Goal: Information Seeking & Learning: Check status

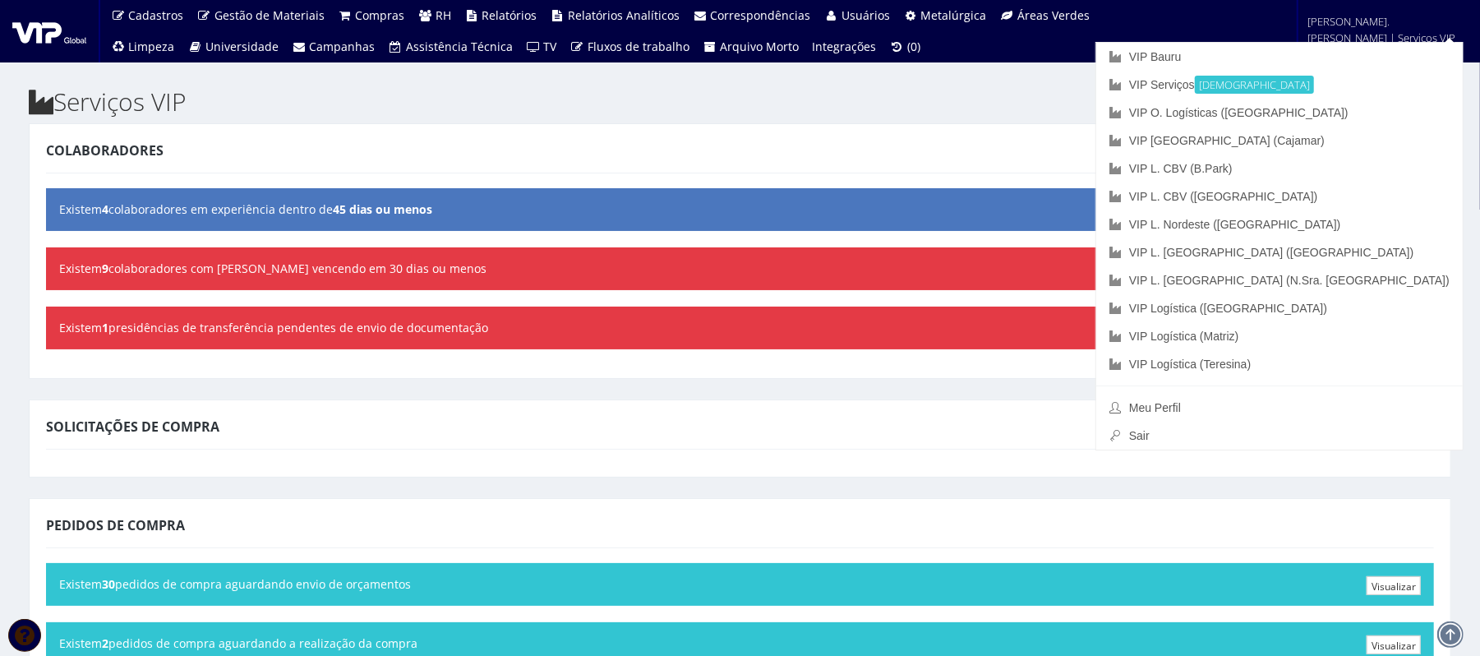
click at [1109, 28] on span "[PERSON_NAME].[PERSON_NAME] | Serviços VIP" at bounding box center [1383, 29] width 150 height 33
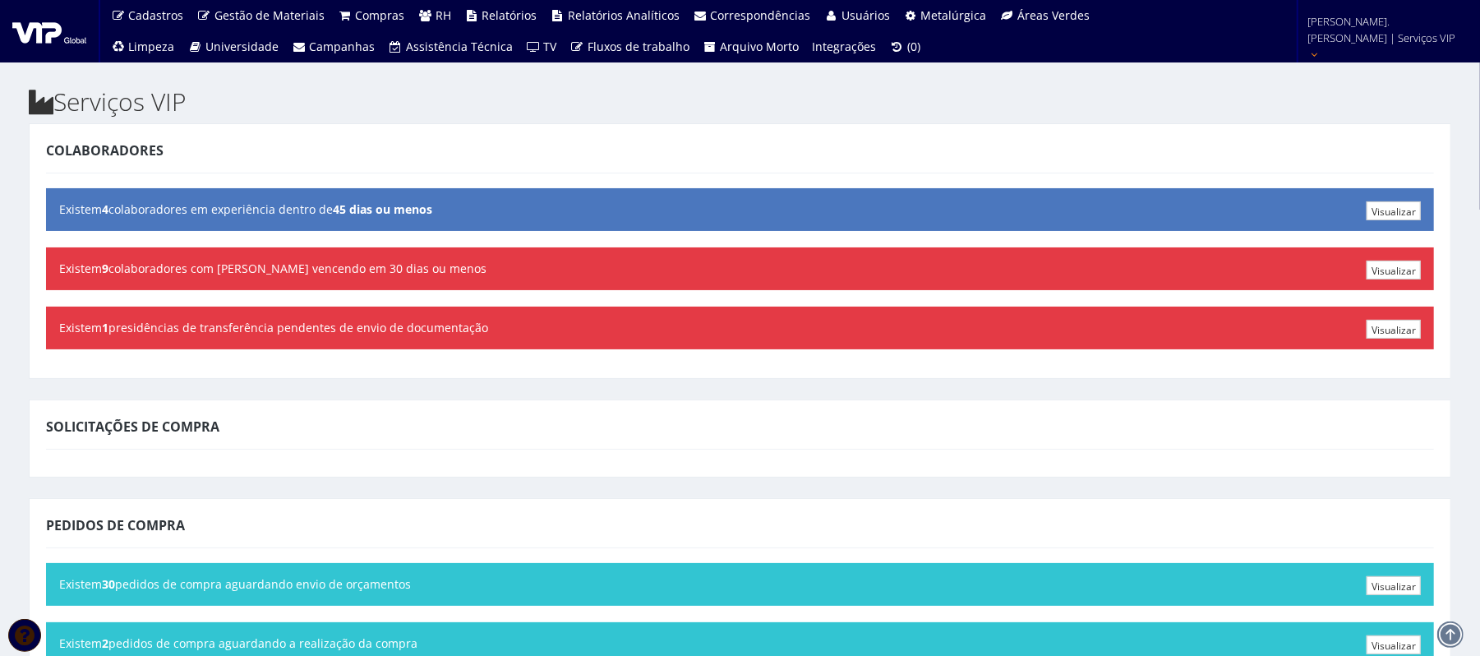
click at [1109, 31] on font "anderson.luis | Serviços VIP" at bounding box center [1382, 29] width 148 height 31
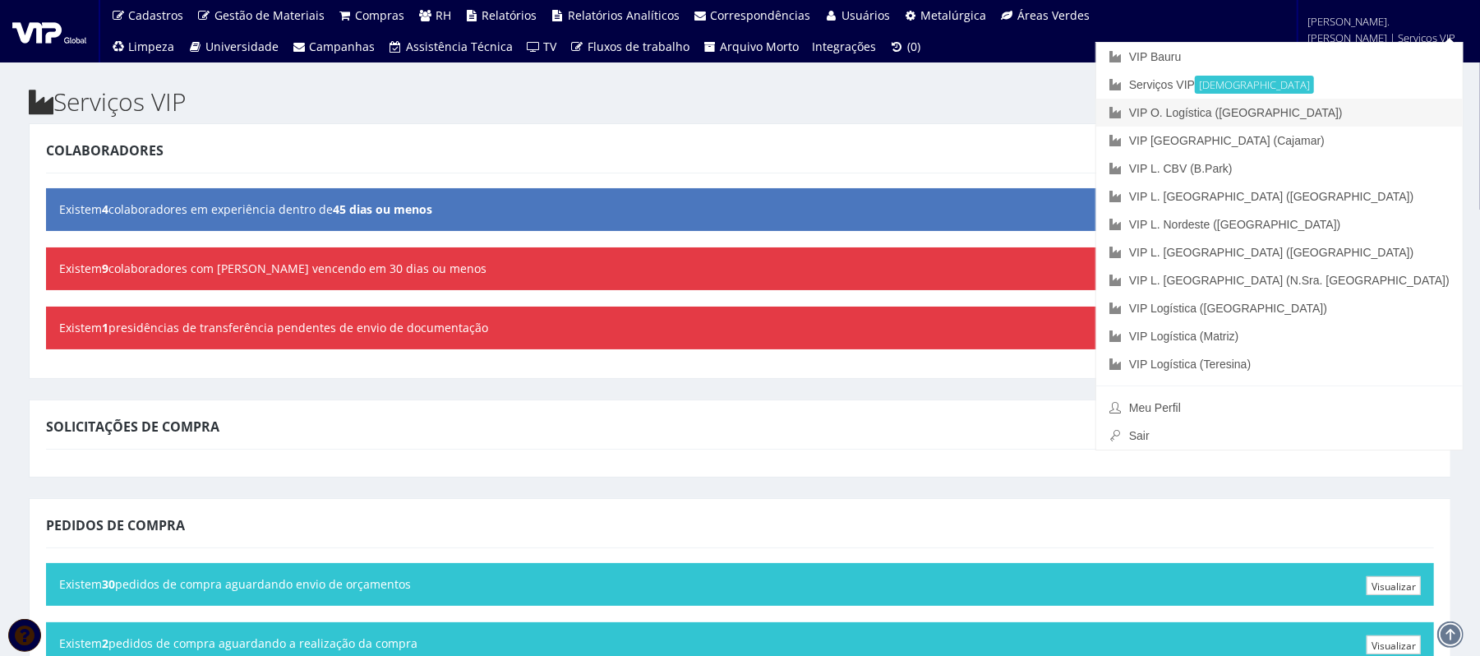
click at [1109, 117] on font "VIP O. Logística (Rio Verde)" at bounding box center [1236, 112] width 214 height 13
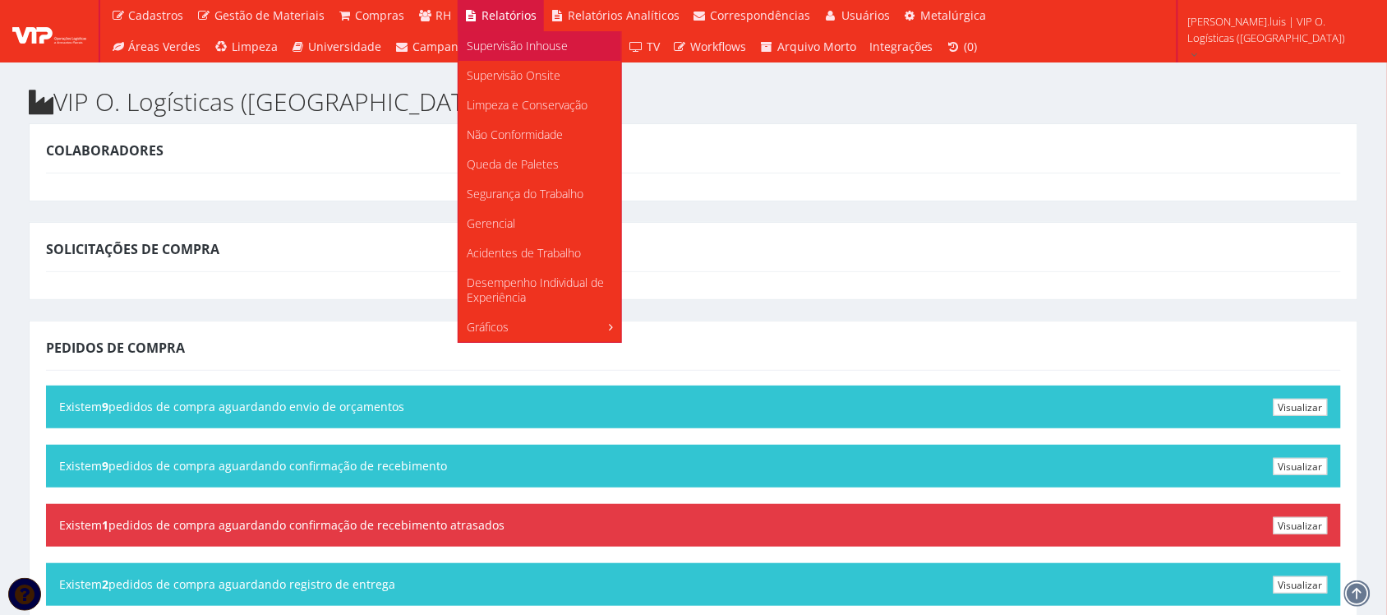
click at [490, 42] on span "Supervisão Inhouse" at bounding box center [517, 46] width 101 height 16
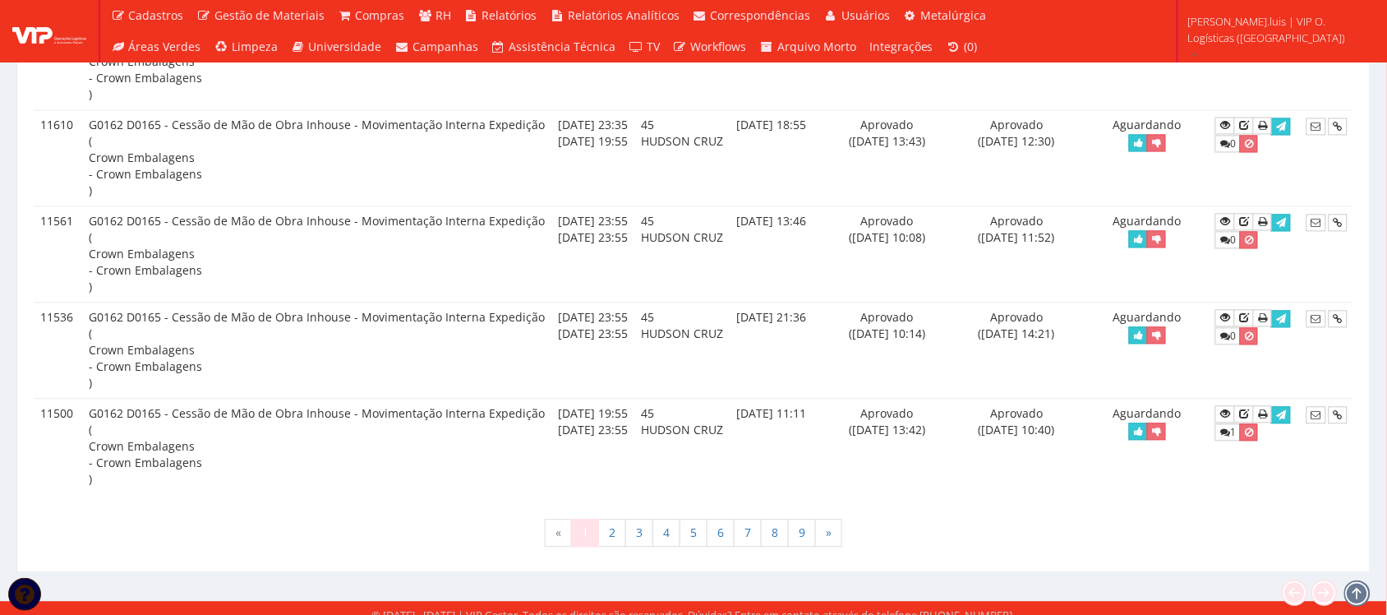
scroll to position [2792, 0]
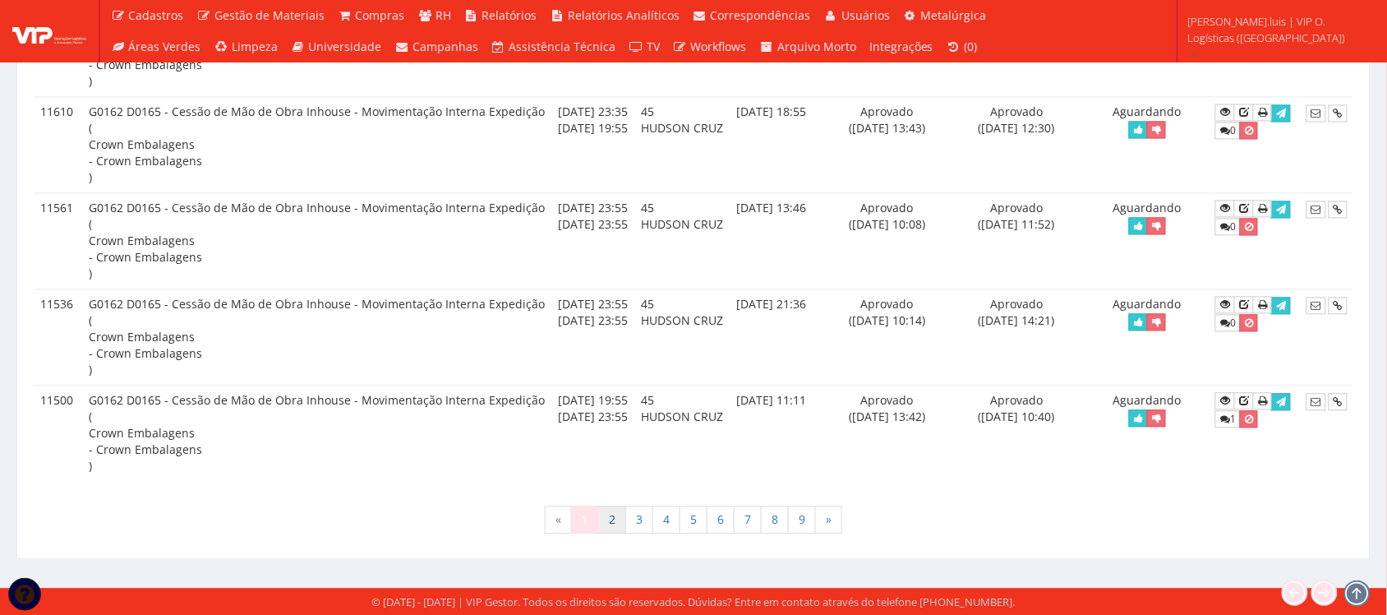
click at [608, 520] on link "2" at bounding box center [612, 519] width 28 height 28
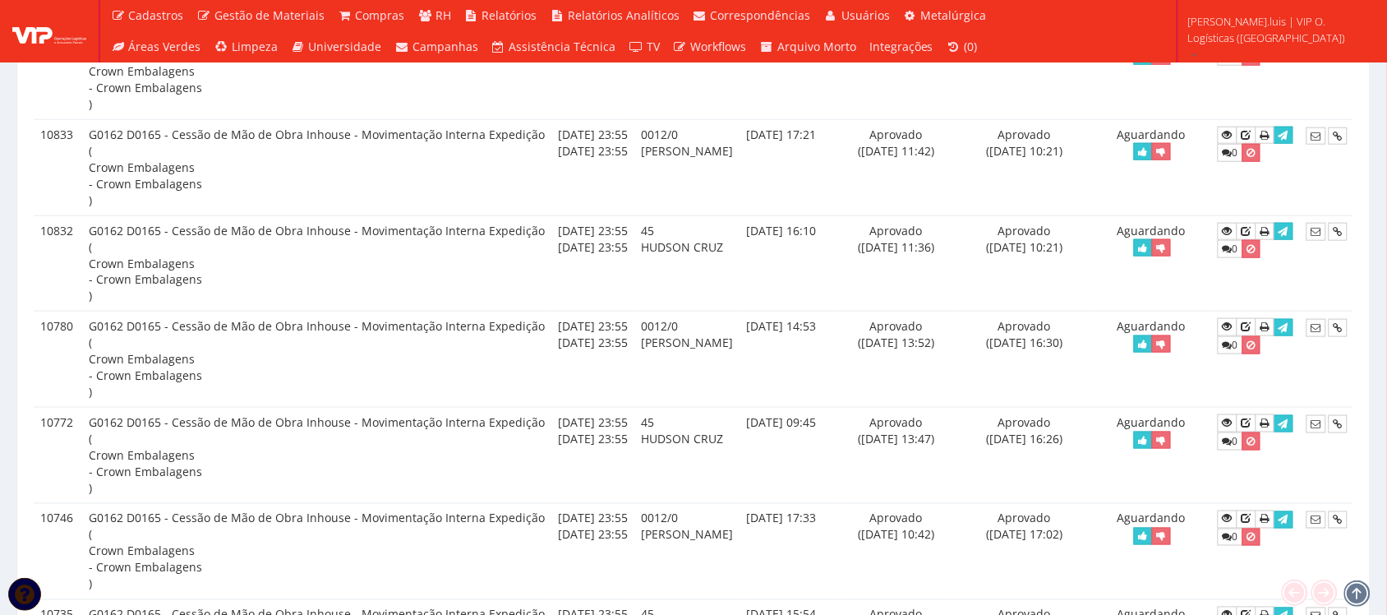
scroll to position [2259, 0]
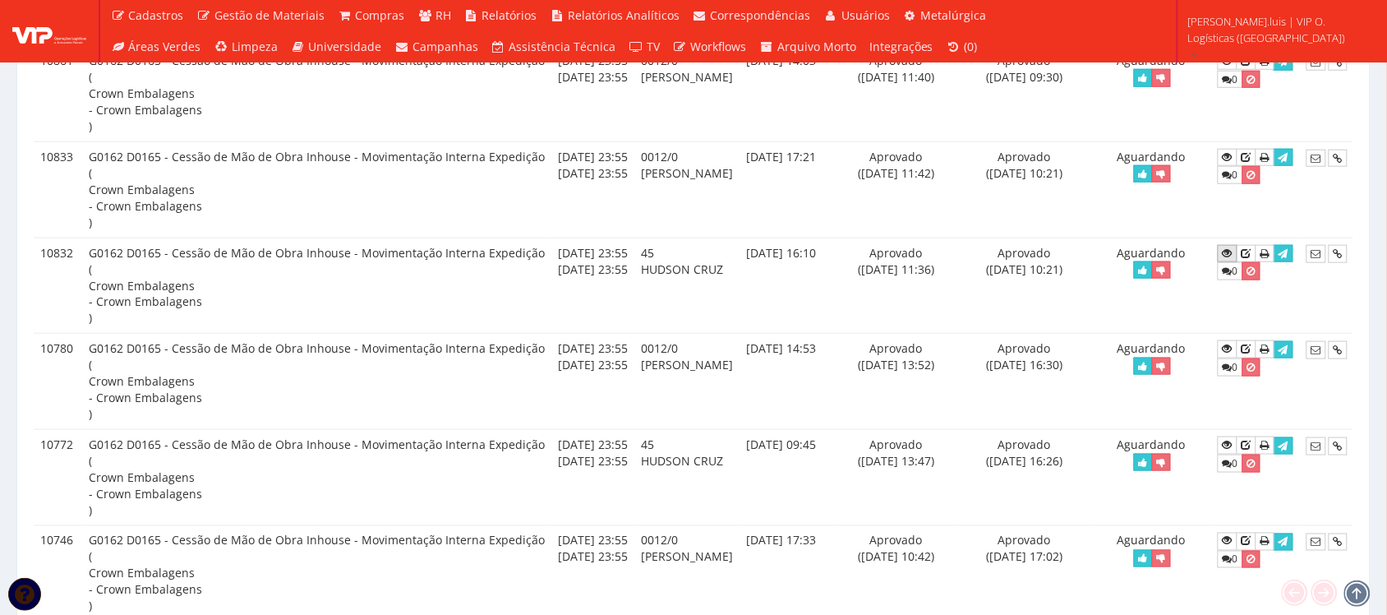
click at [1230, 257] on icon at bounding box center [1228, 253] width 10 height 12
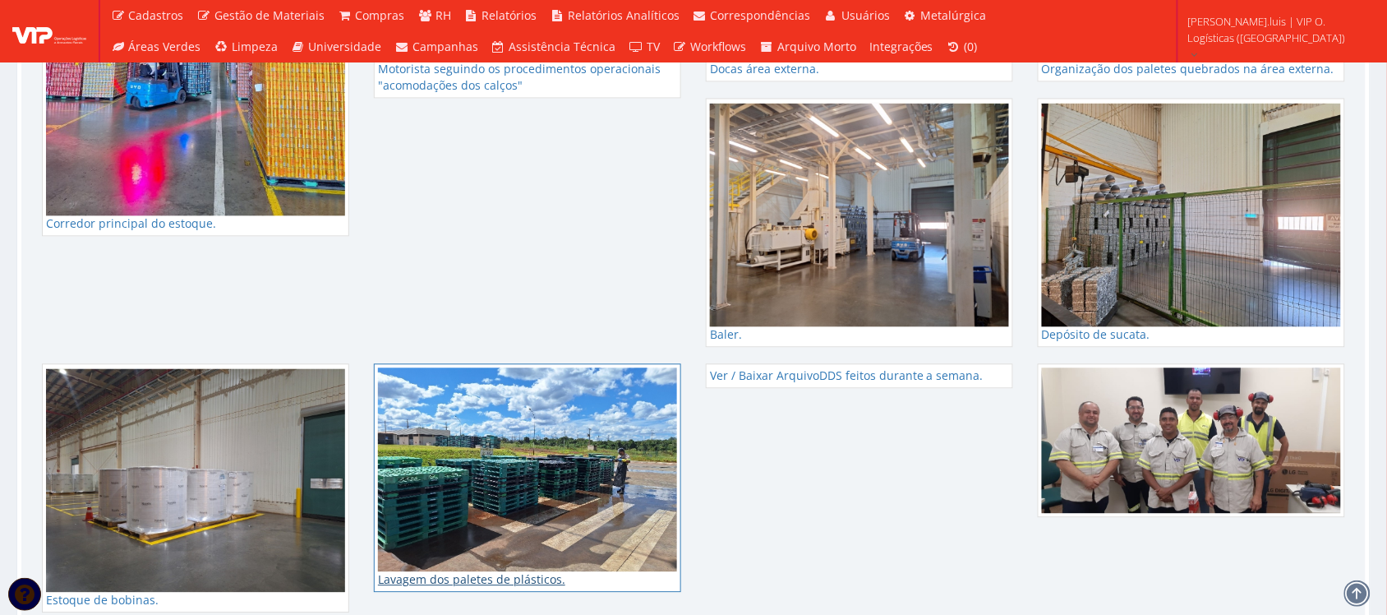
scroll to position [2876, 0]
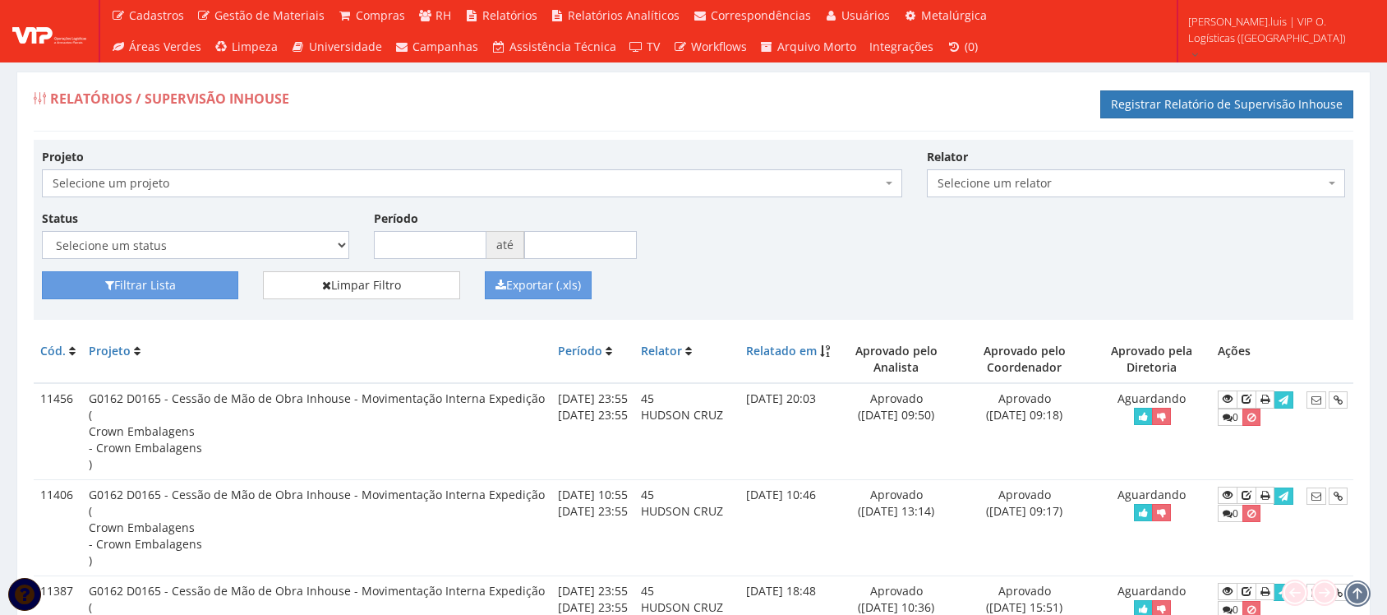
scroll to position [2259, 0]
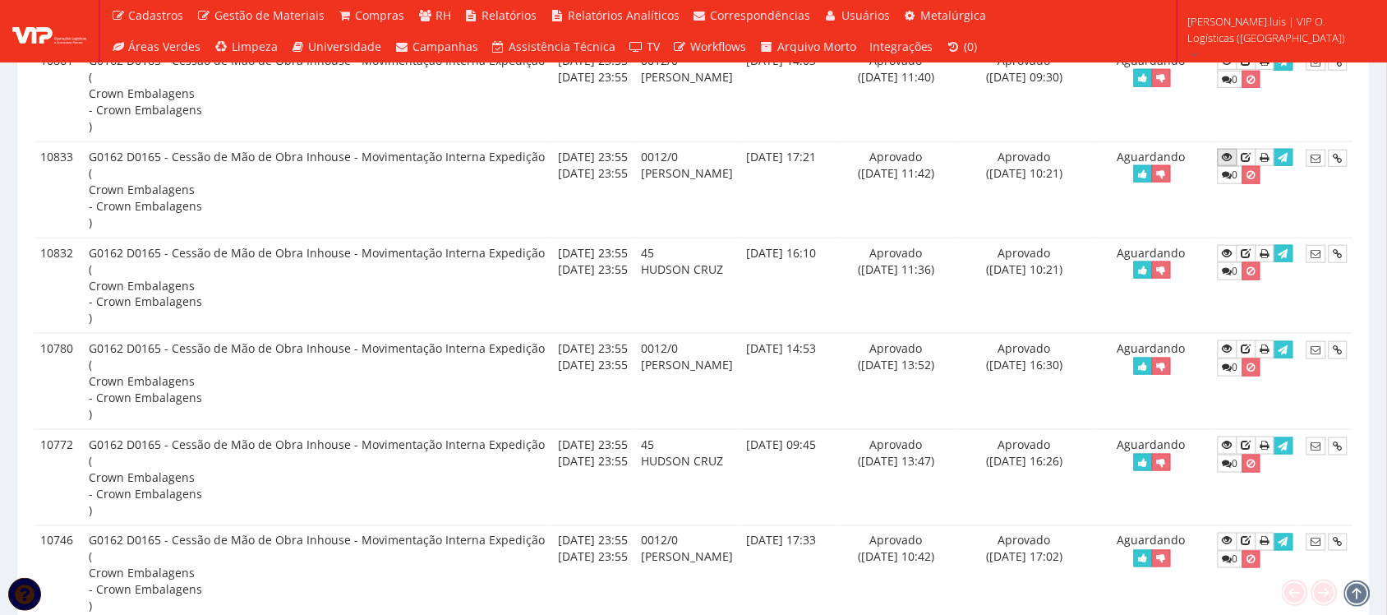
click at [1231, 162] on icon at bounding box center [1228, 157] width 10 height 12
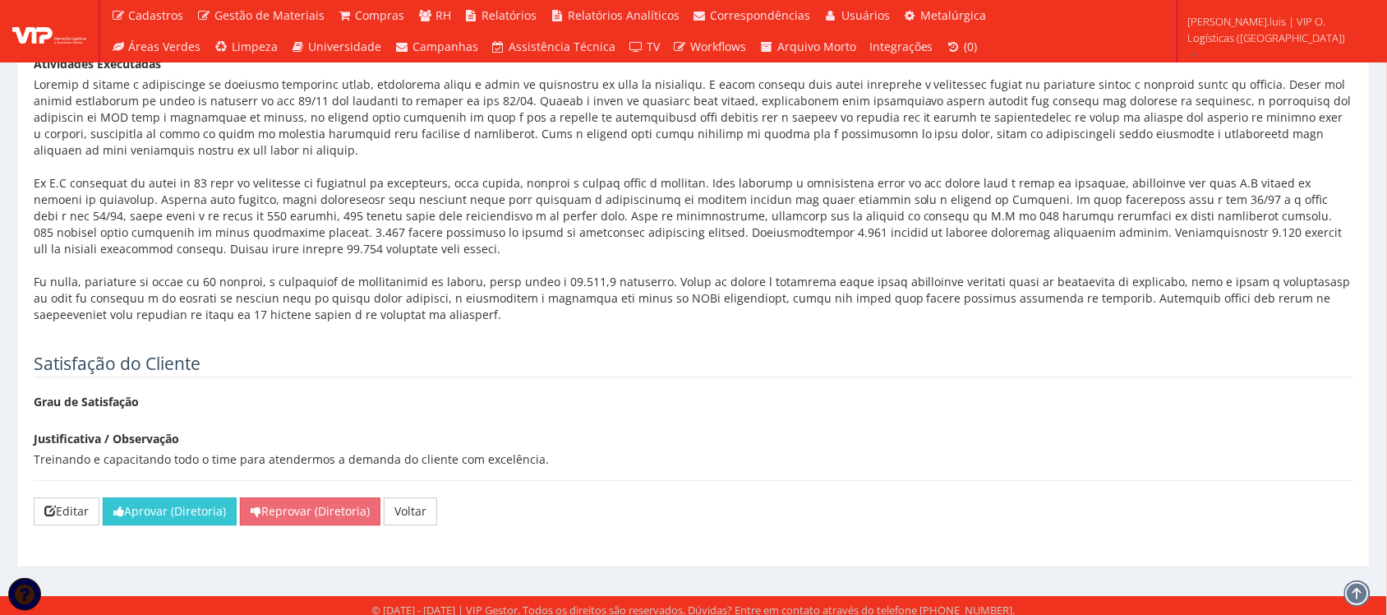
scroll to position [1157, 0]
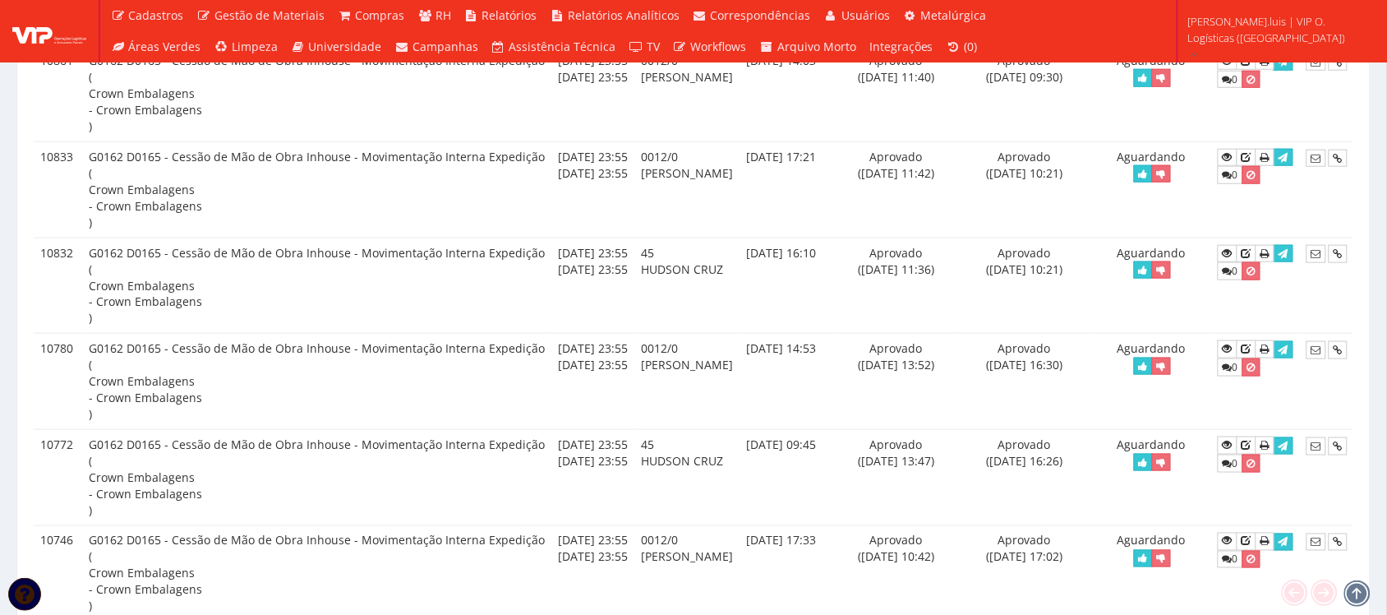
scroll to position [2157, 0]
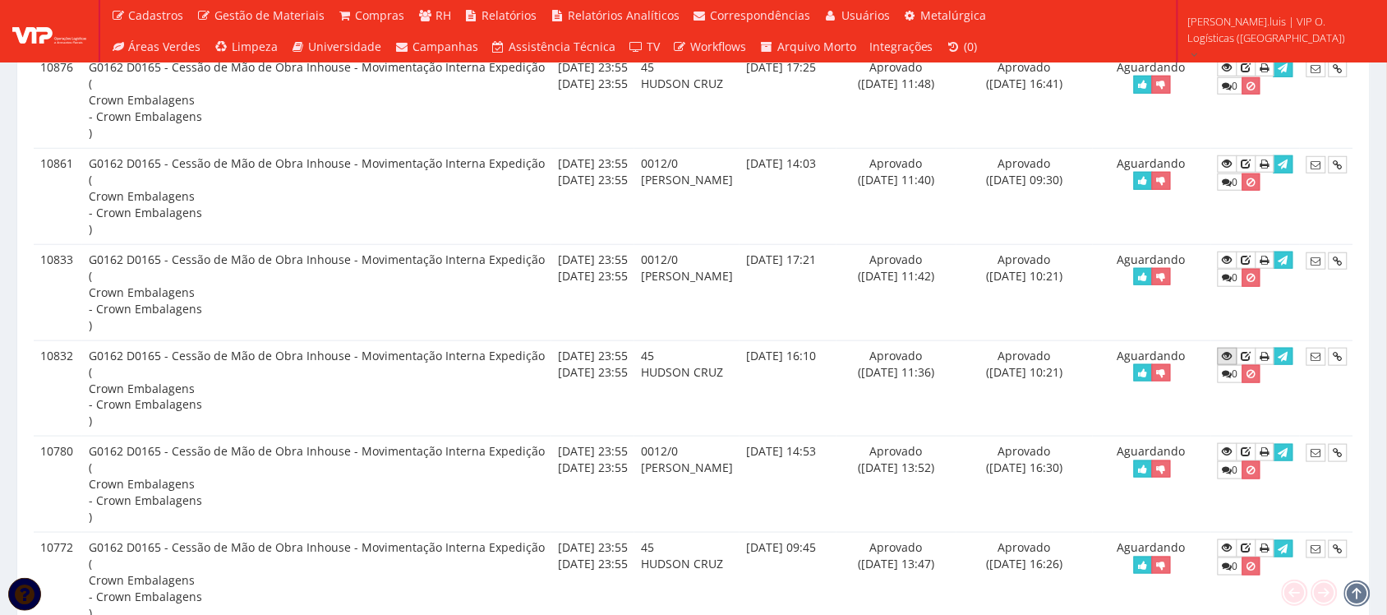
click at [1230, 362] on icon at bounding box center [1228, 356] width 10 height 12
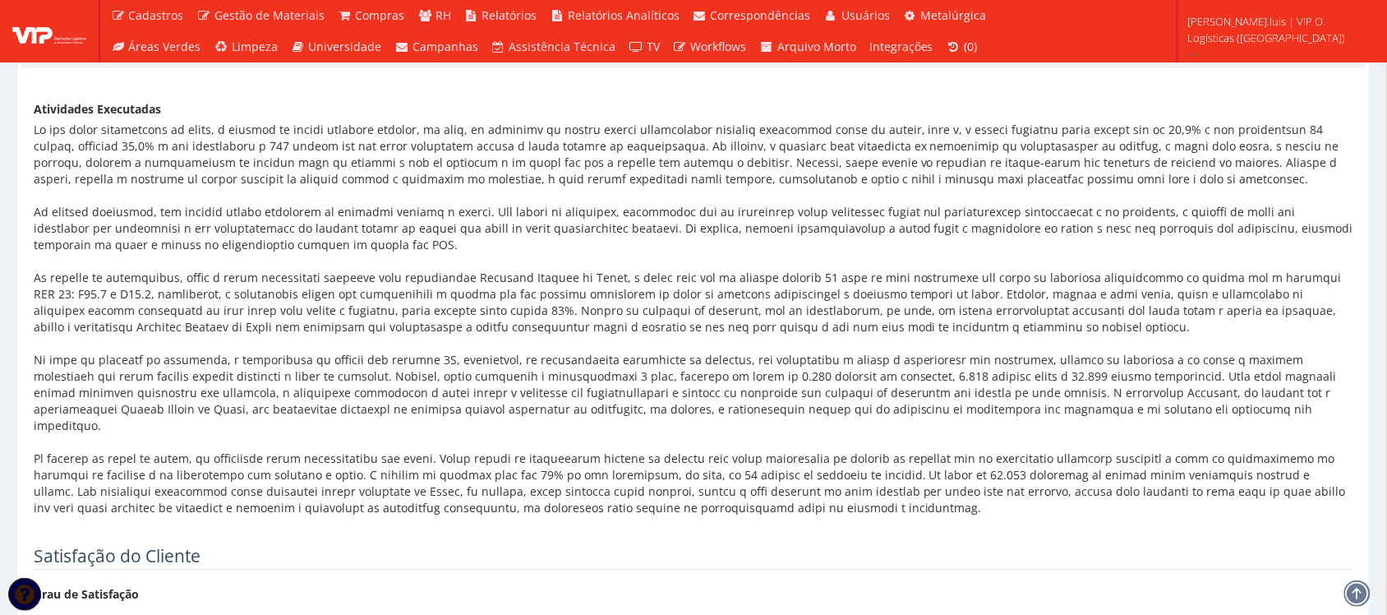
scroll to position [3590, 0]
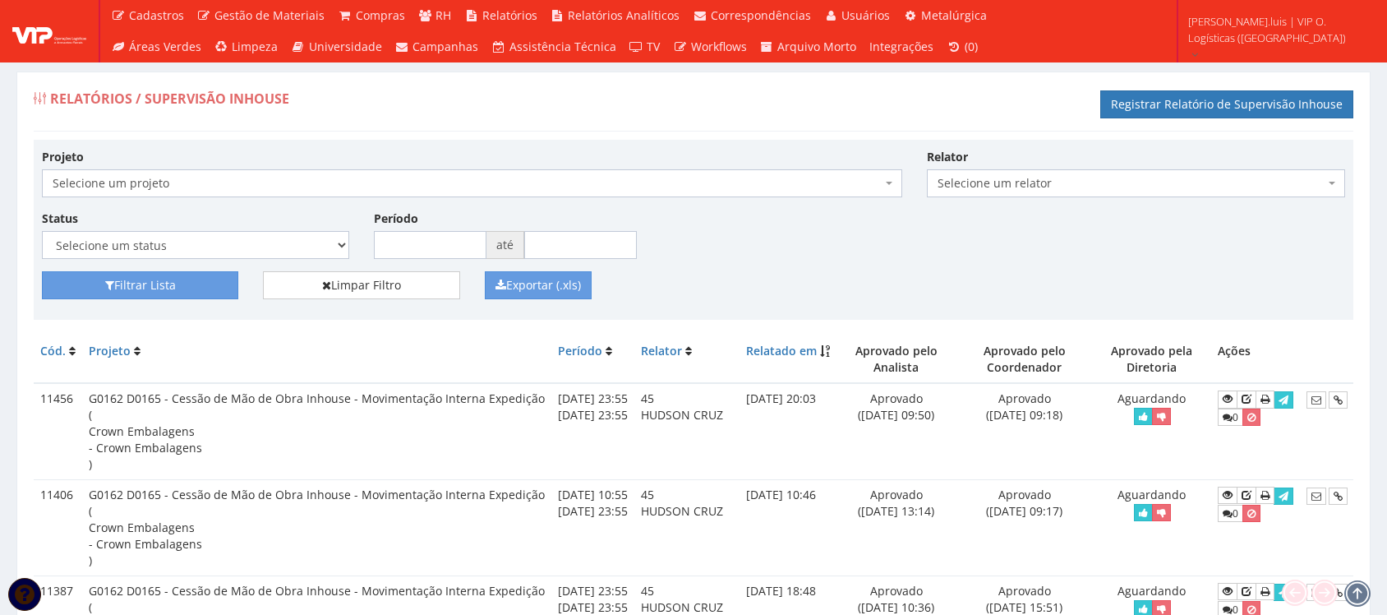
scroll to position [2157, 0]
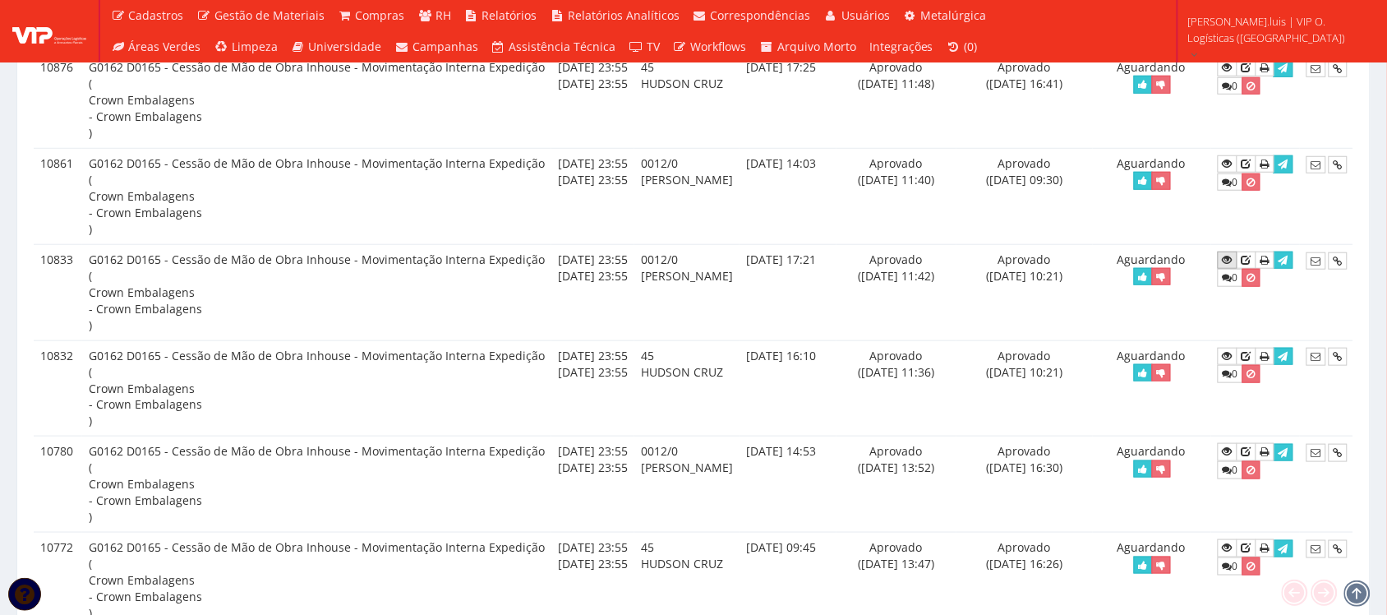
click at [1228, 267] on link at bounding box center [1228, 259] width 20 height 17
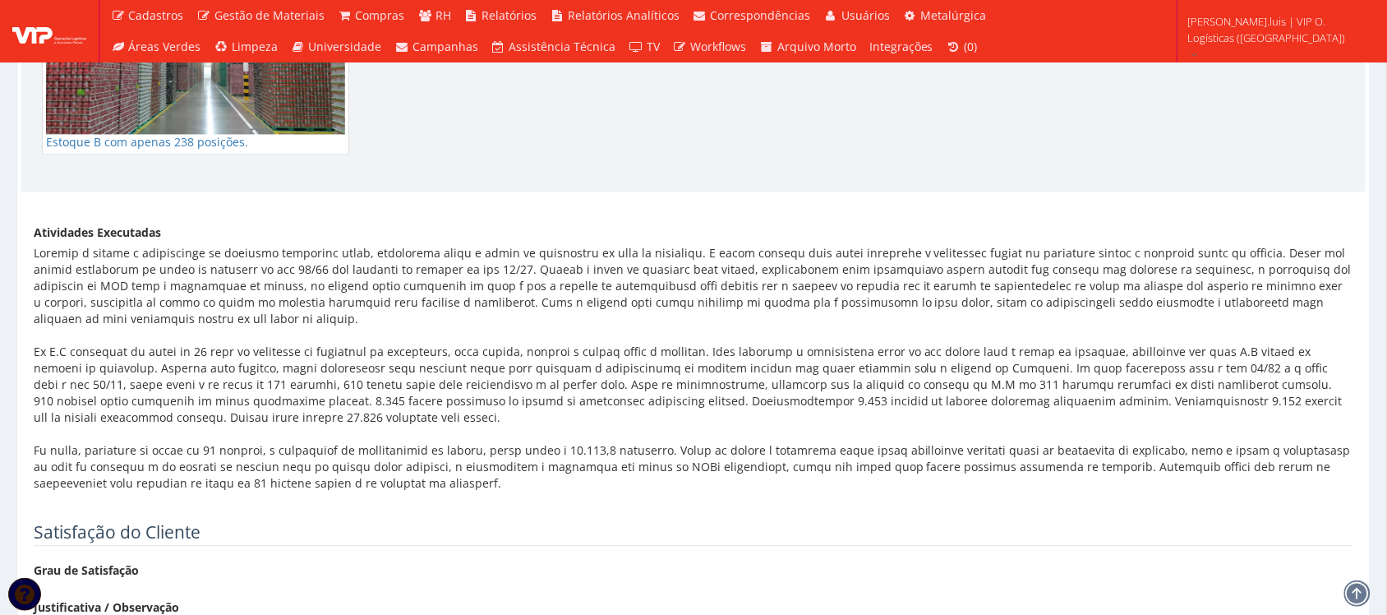
scroll to position [951, 0]
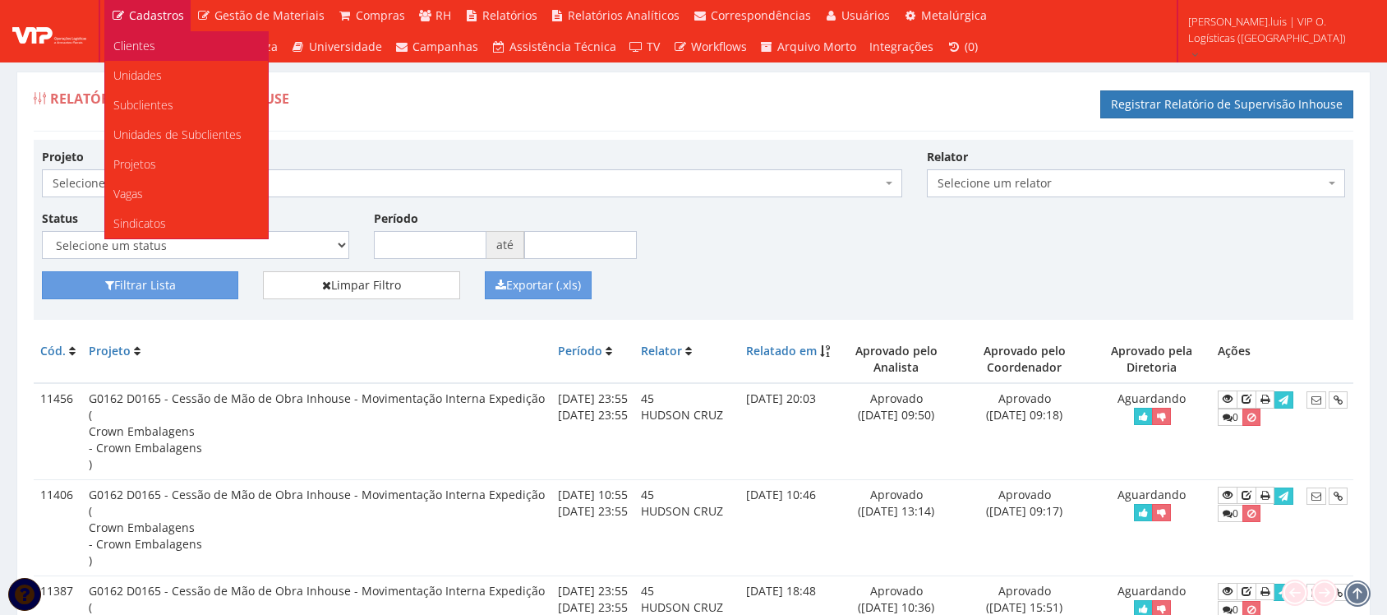
scroll to position [2157, 0]
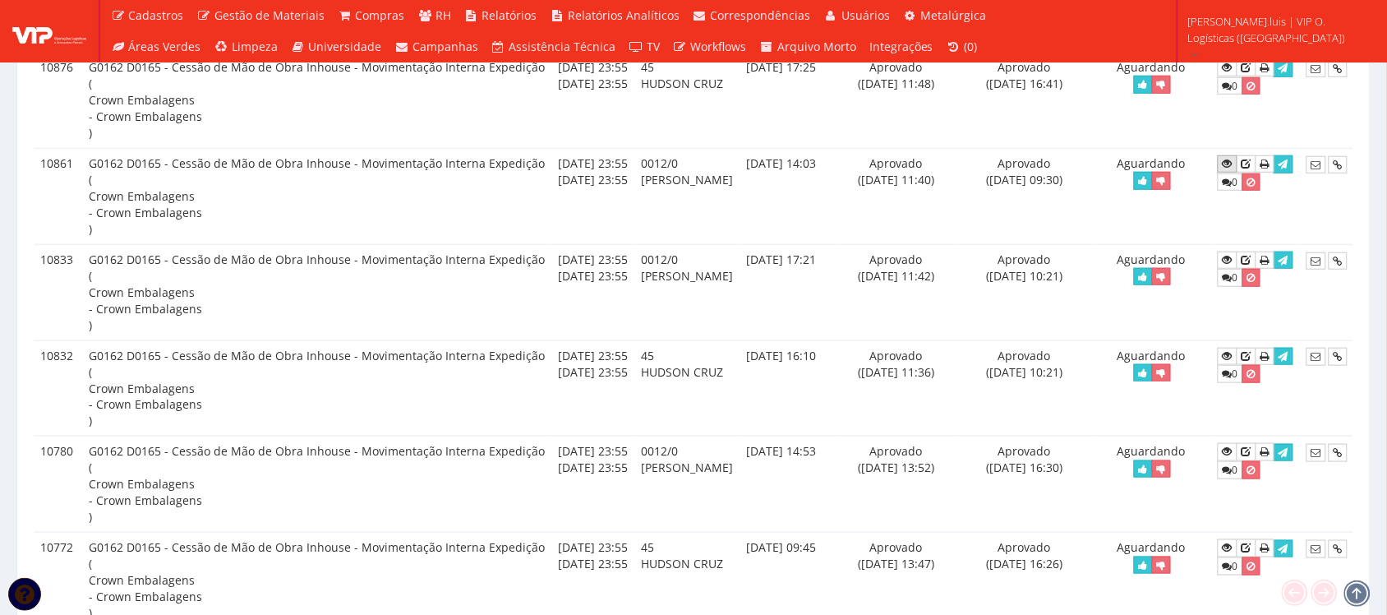
click at [1229, 169] on icon at bounding box center [1228, 164] width 10 height 12
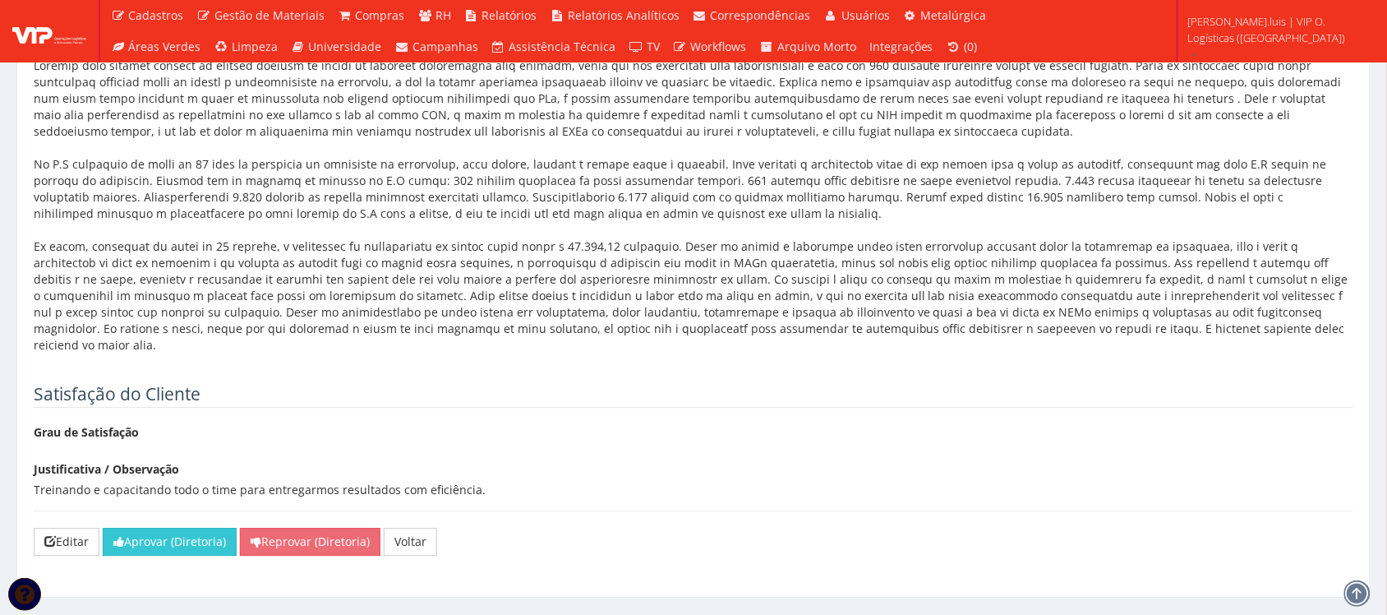
scroll to position [1190, 0]
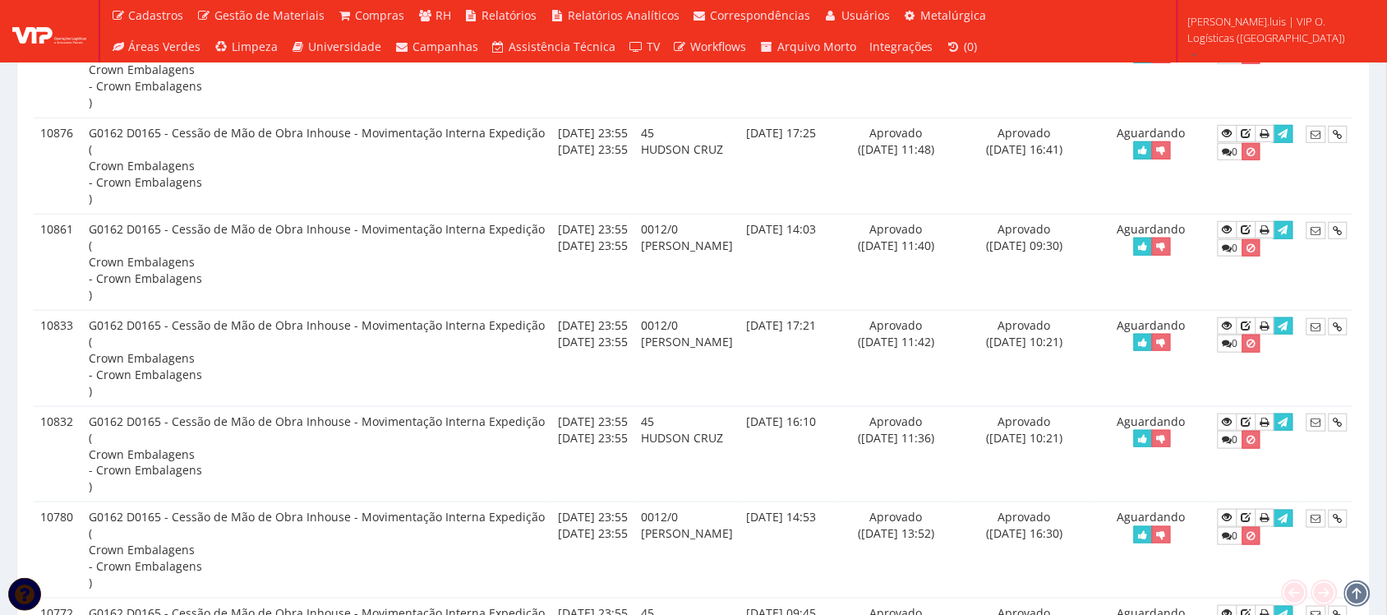
scroll to position [2054, 0]
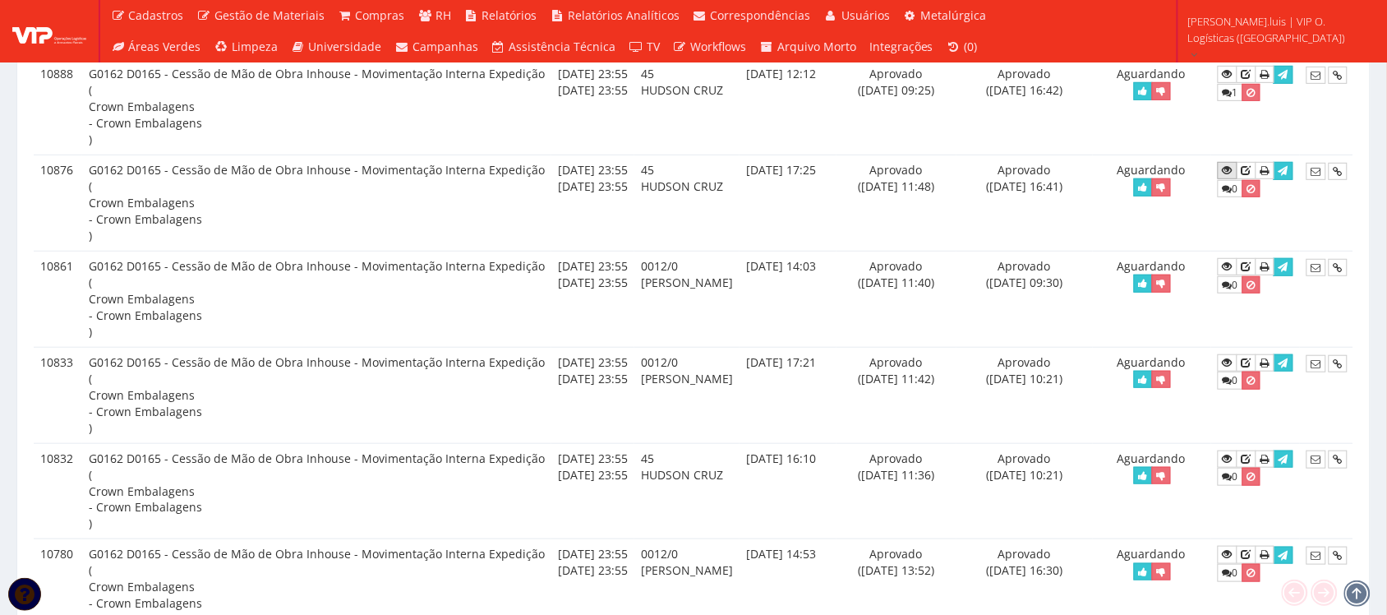
click at [1232, 173] on icon at bounding box center [1228, 170] width 10 height 12
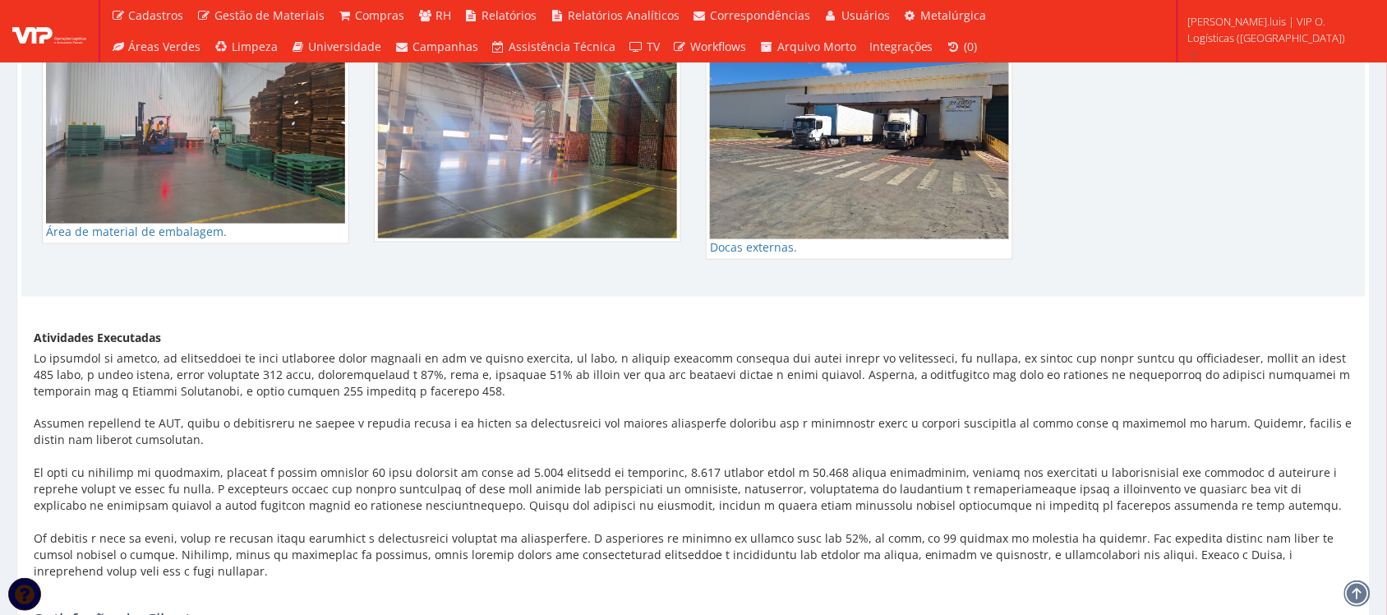
scroll to position [2568, 0]
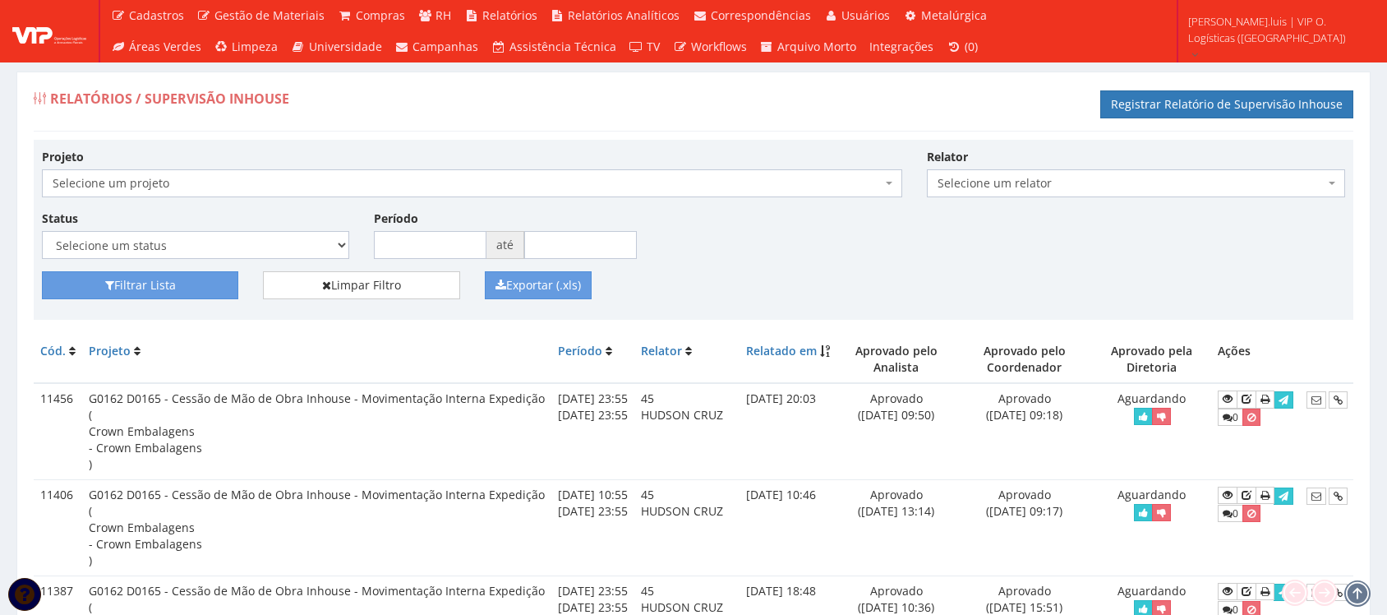
scroll to position [2054, 0]
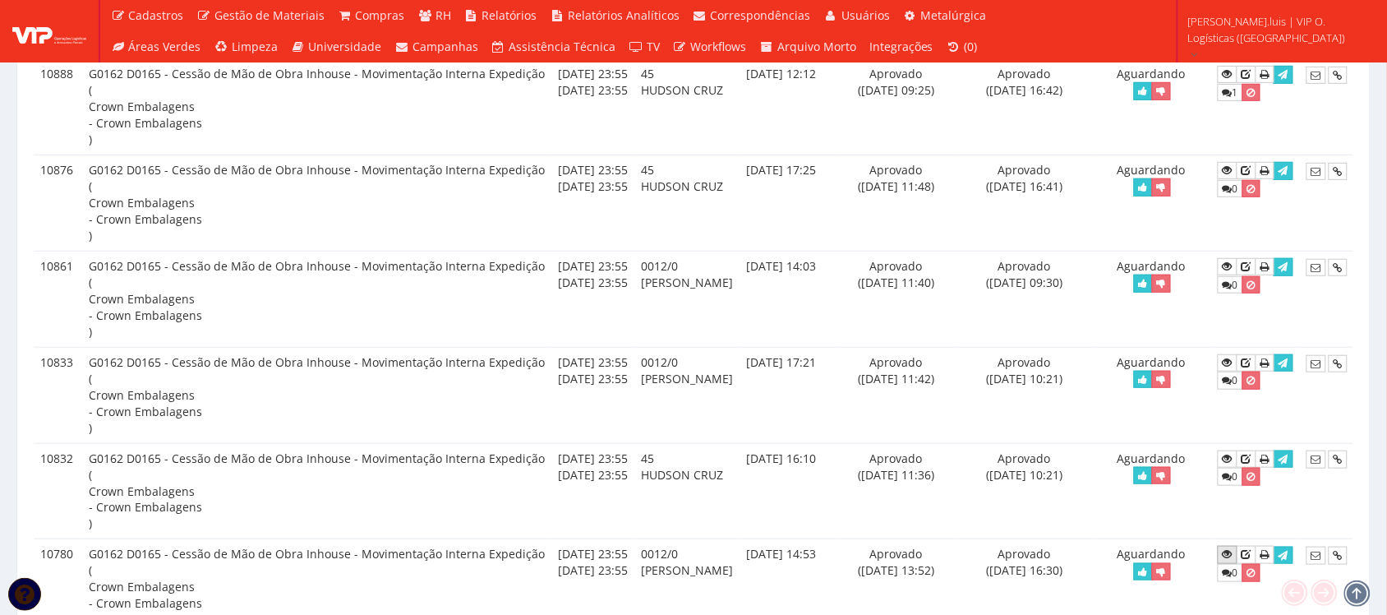
click at [1232, 556] on icon at bounding box center [1228, 554] width 10 height 12
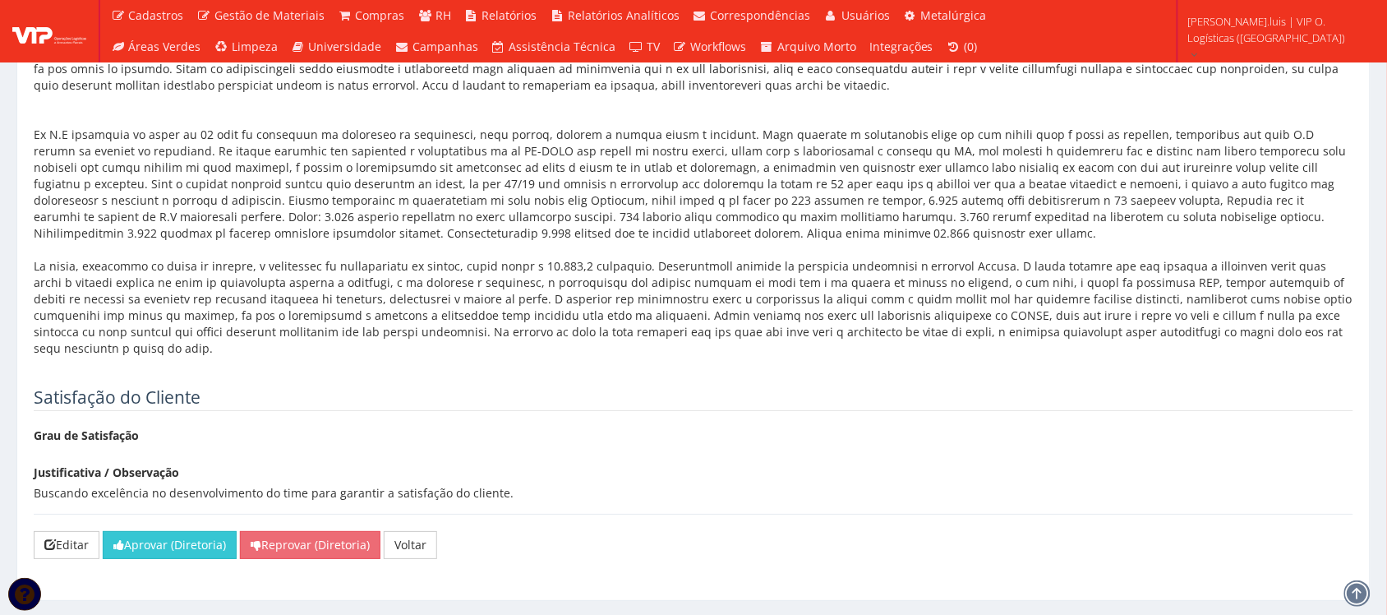
scroll to position [1587, 0]
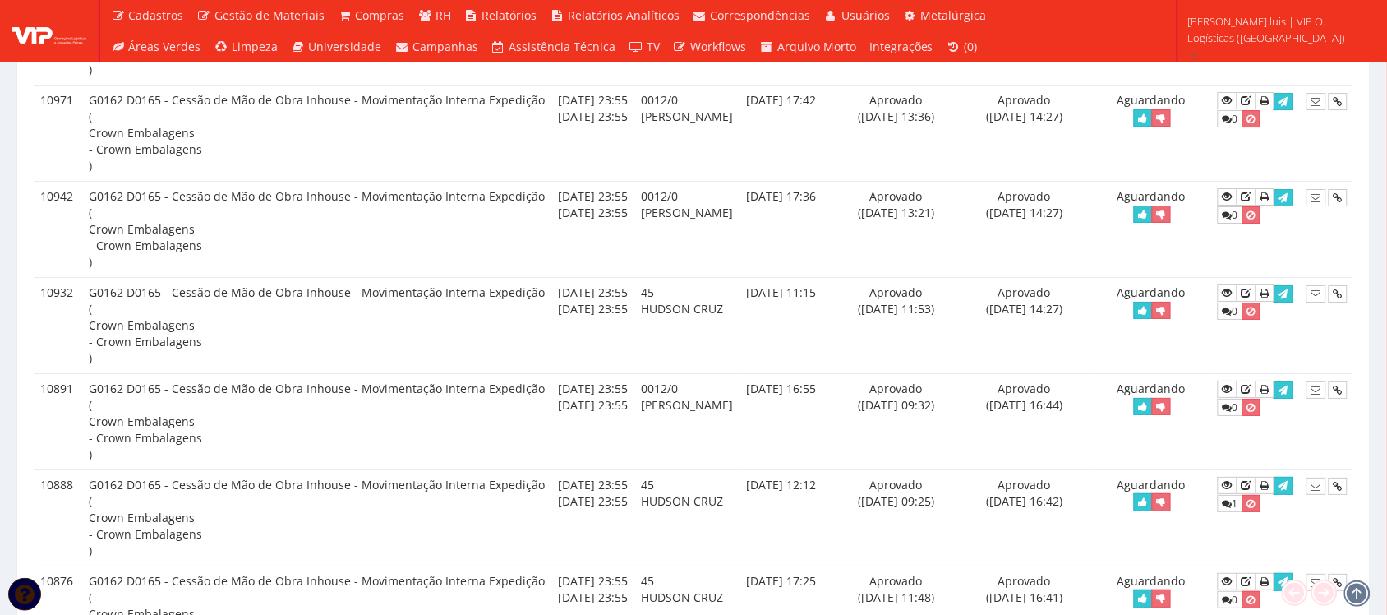
scroll to position [1746, 0]
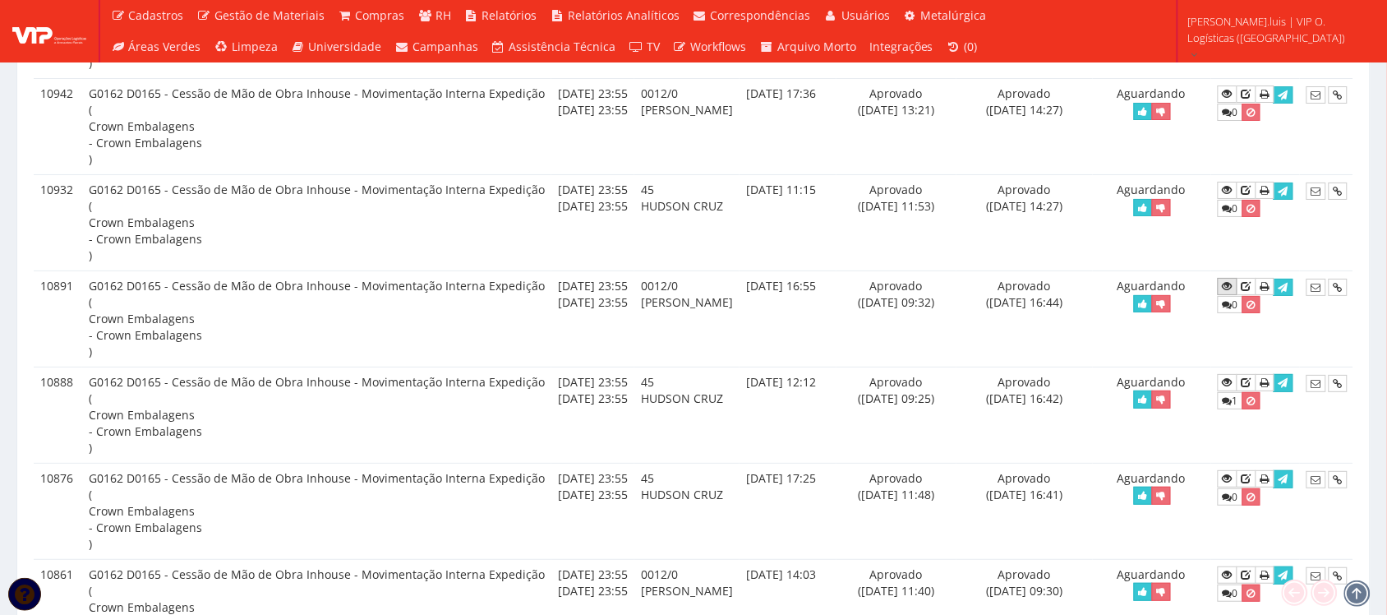
click at [1231, 292] on icon at bounding box center [1228, 286] width 10 height 12
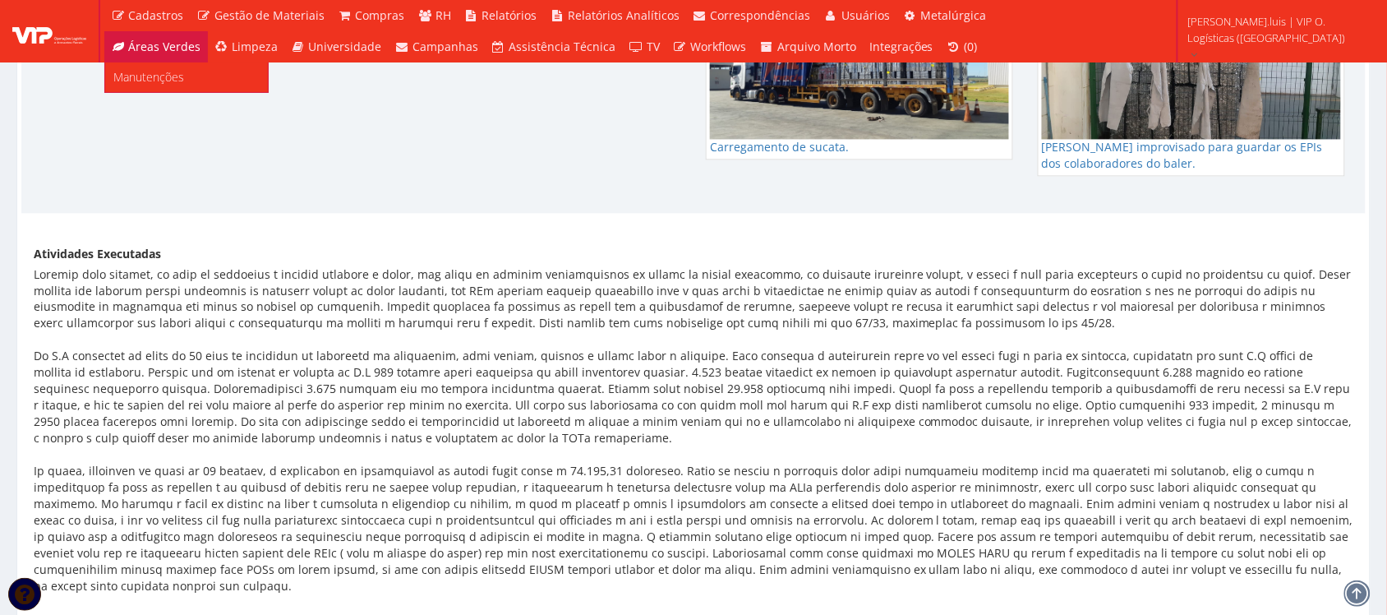
scroll to position [931, 0]
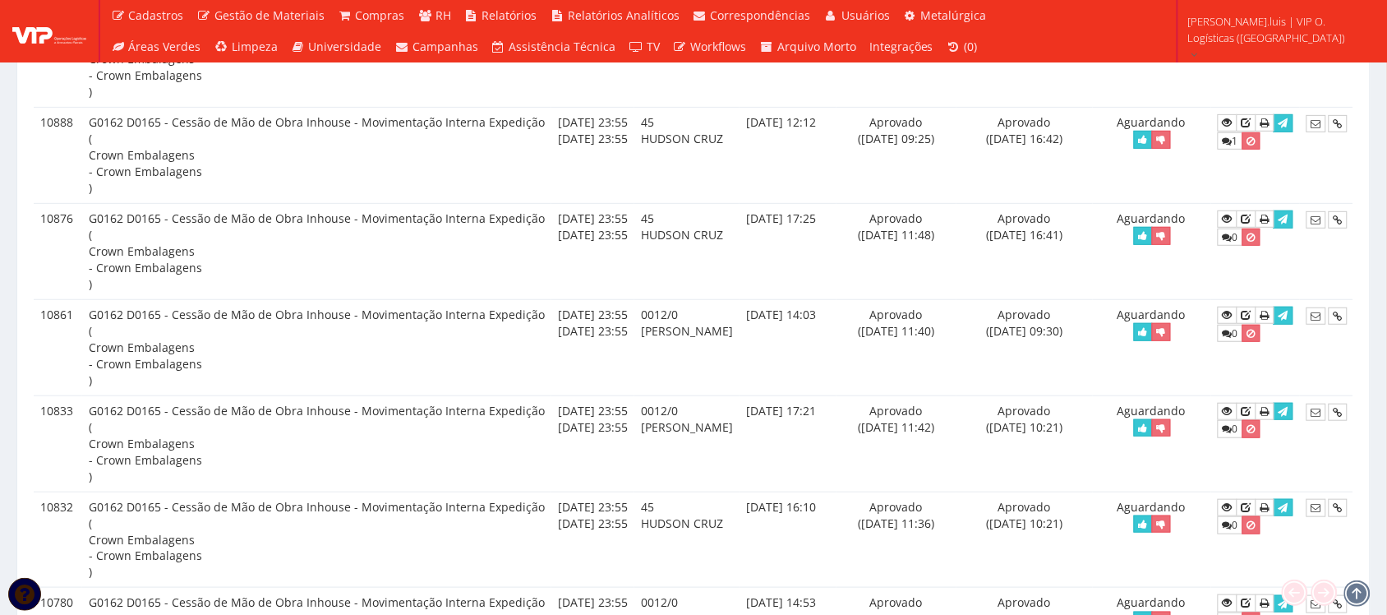
scroll to position [2054, 0]
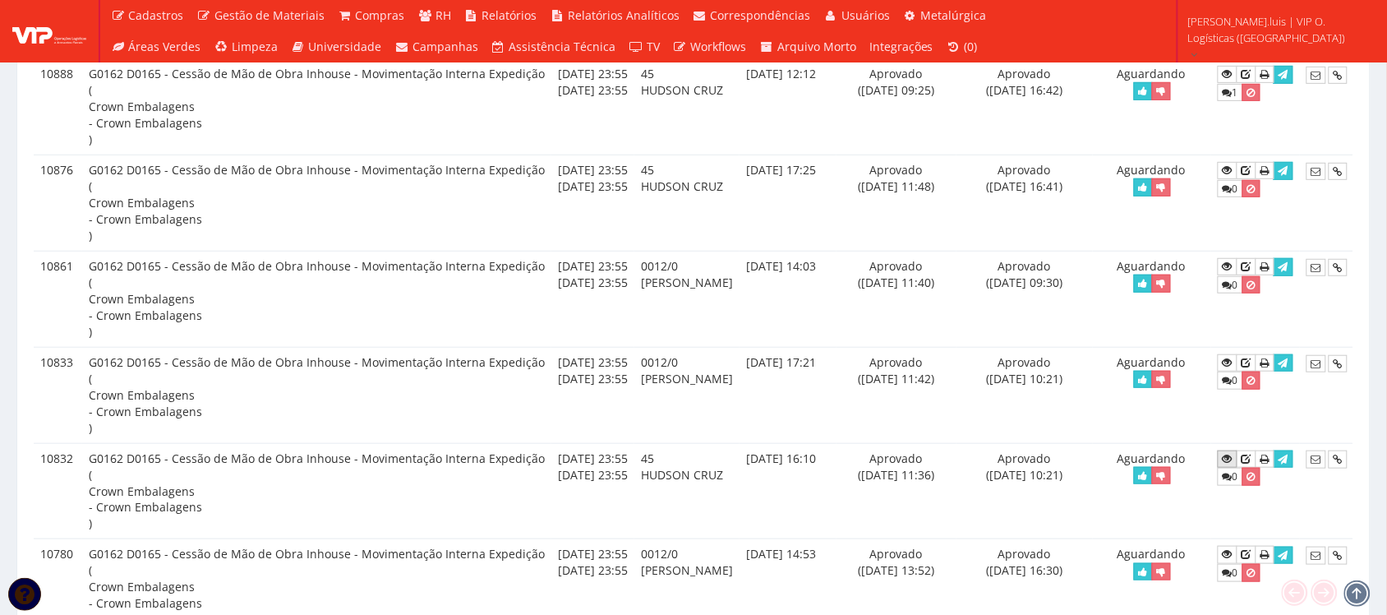
click at [1230, 464] on icon at bounding box center [1228, 459] width 10 height 12
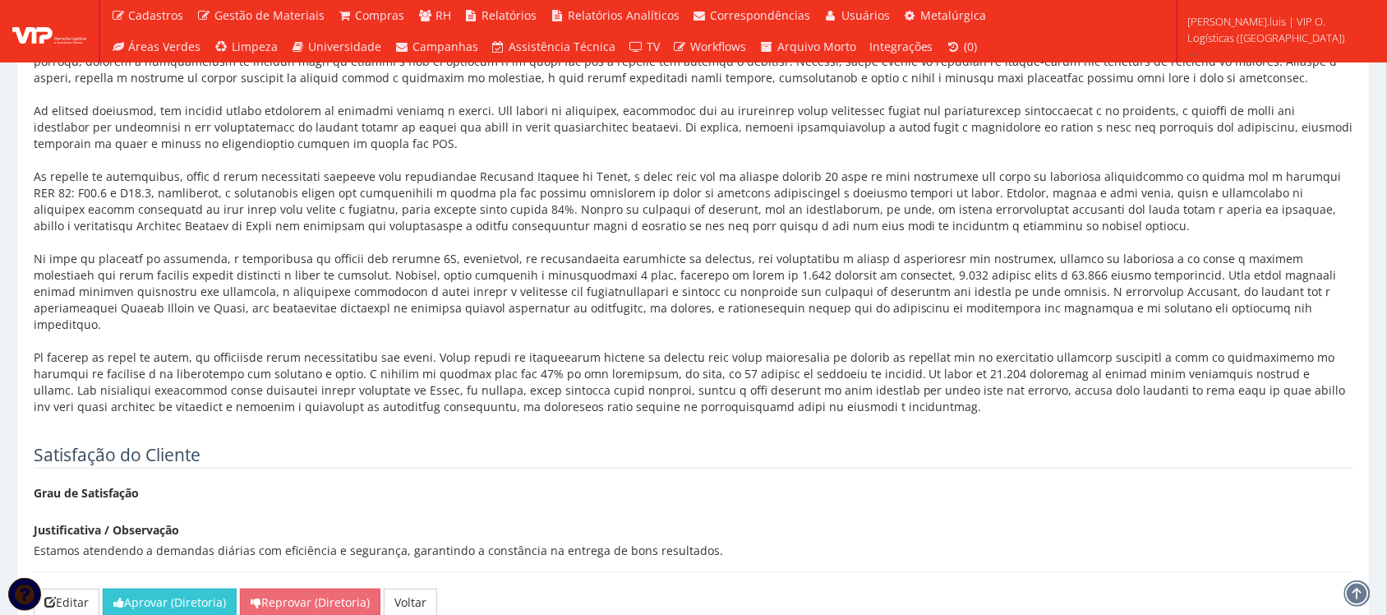
scroll to position [3385, 0]
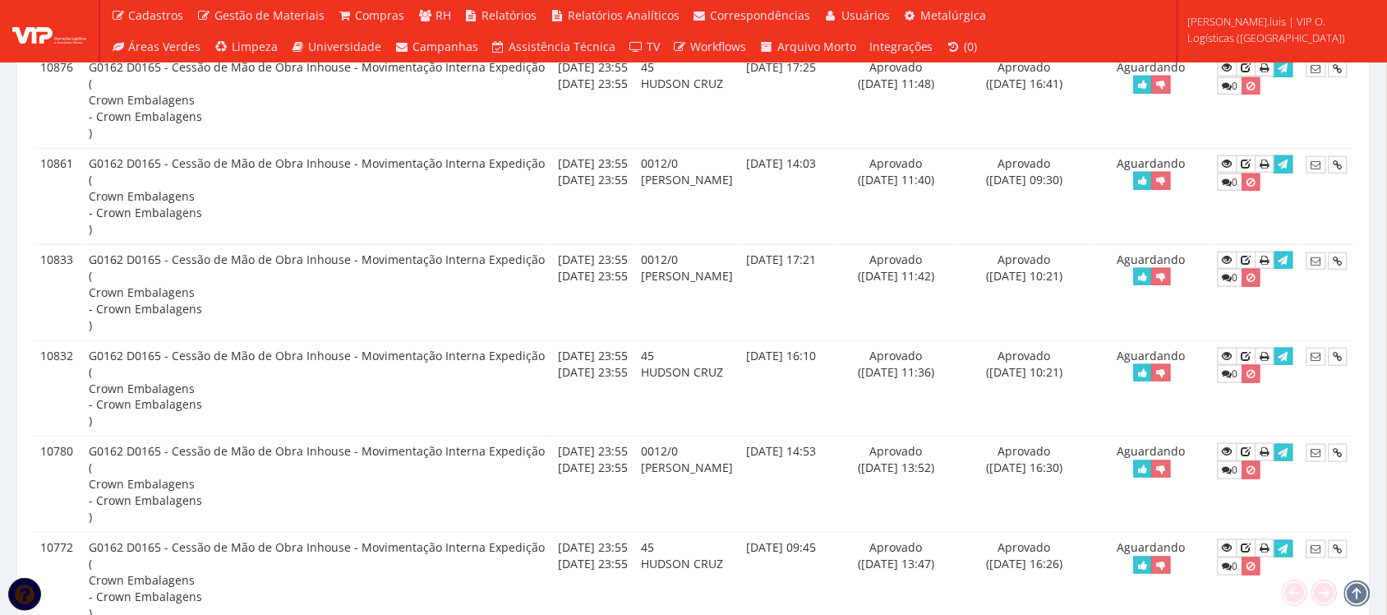
scroll to position [2259, 0]
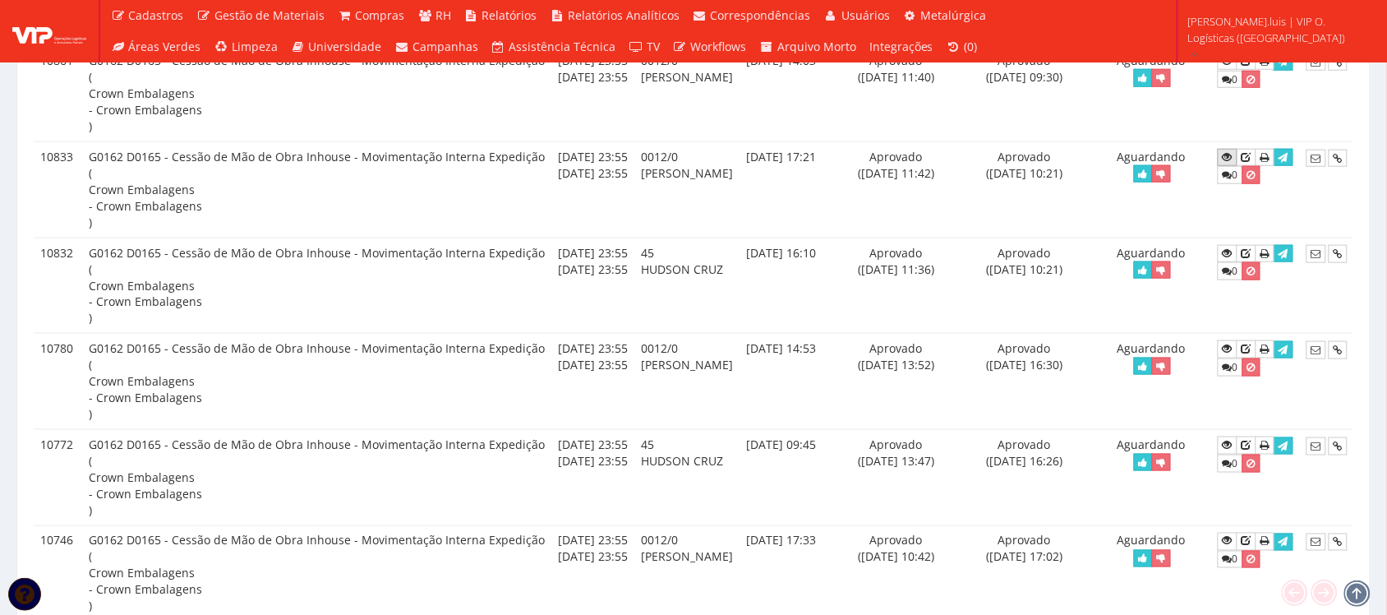
click at [1231, 162] on icon at bounding box center [1228, 157] width 10 height 12
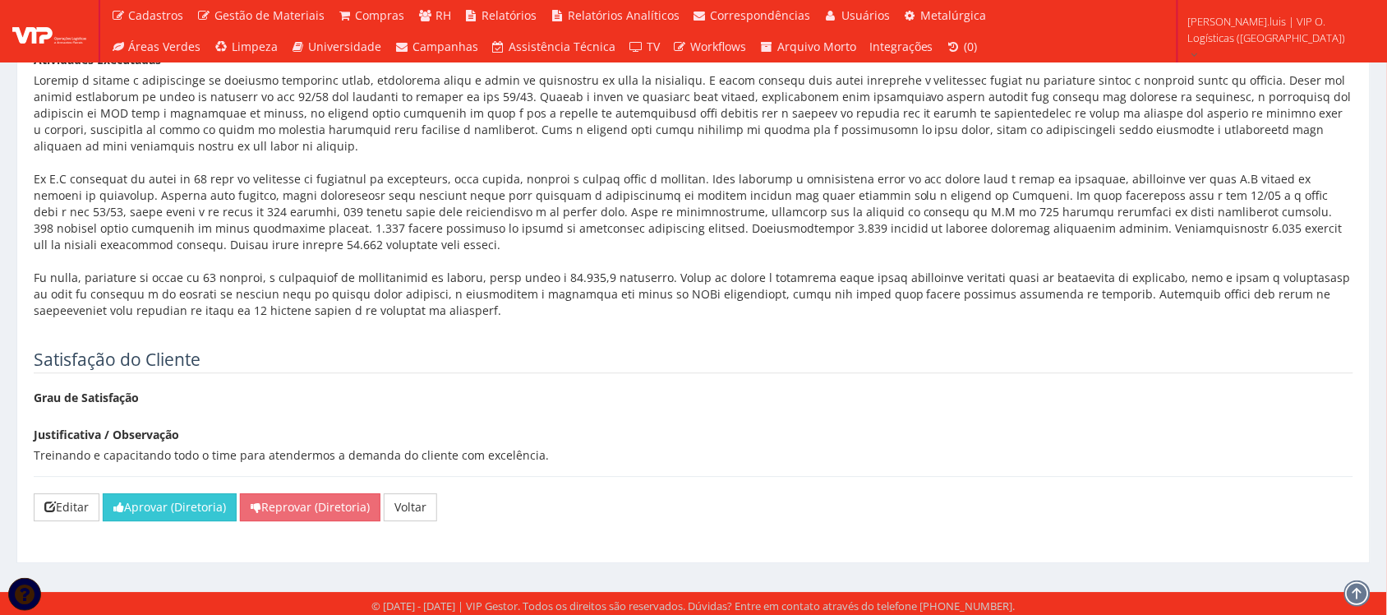
scroll to position [1157, 0]
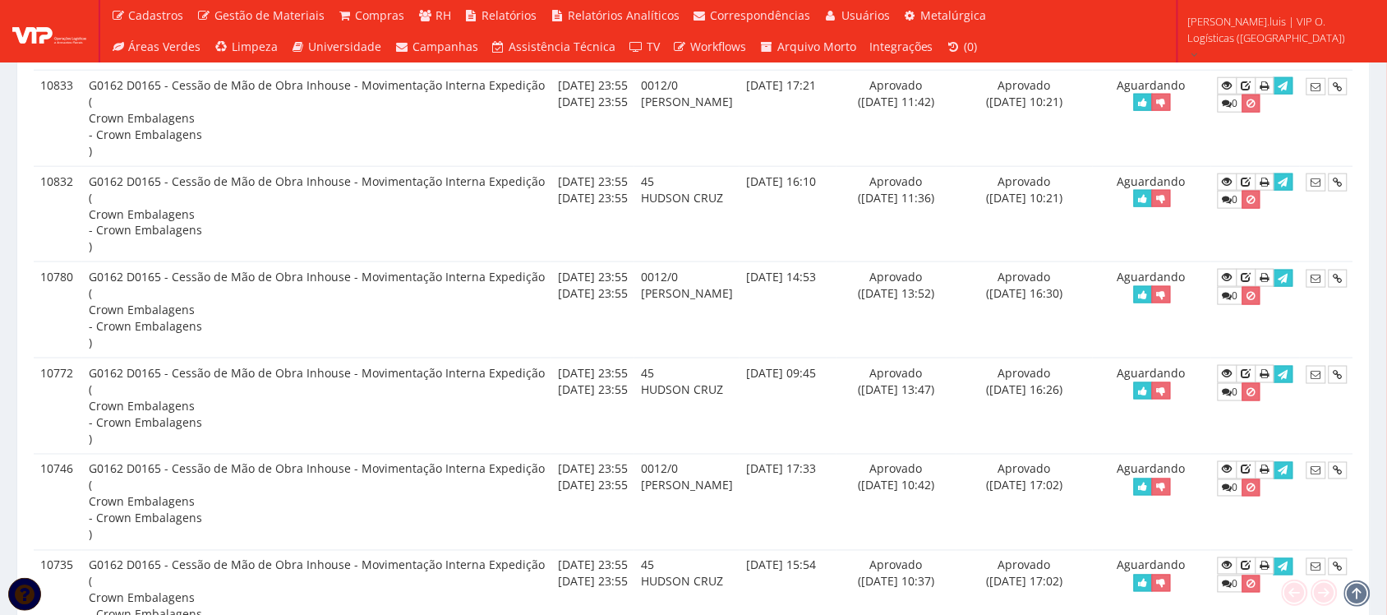
scroll to position [2362, 0]
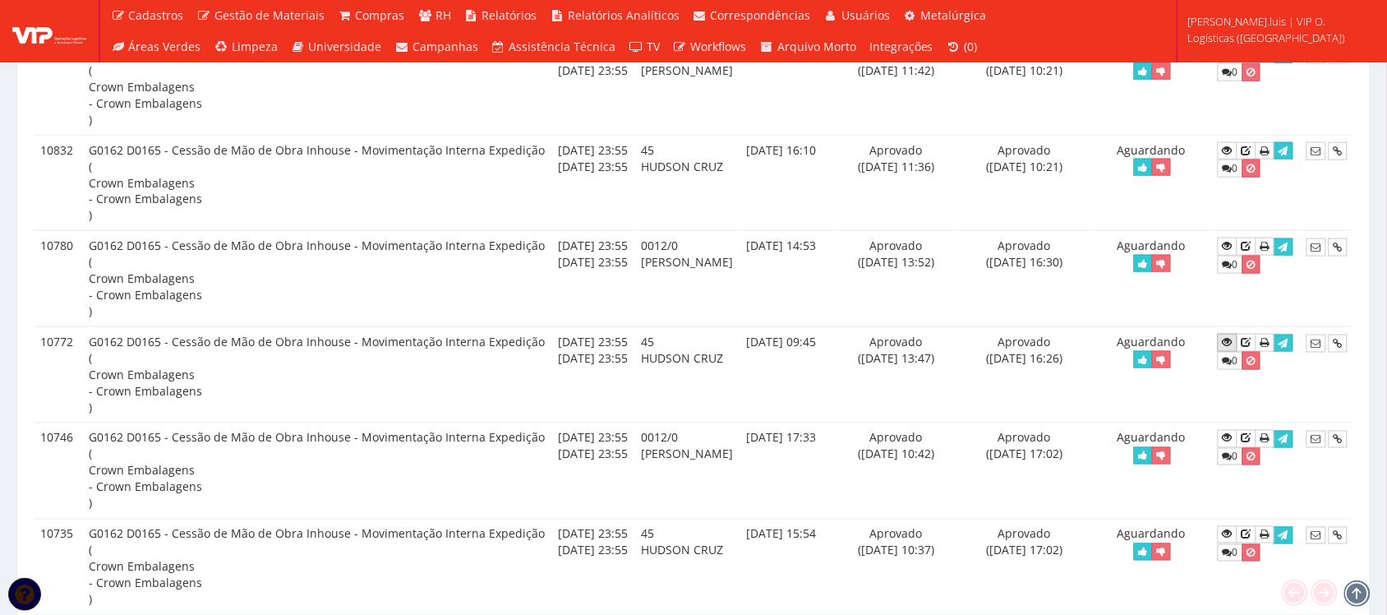
click at [1232, 348] on icon at bounding box center [1228, 342] width 10 height 12
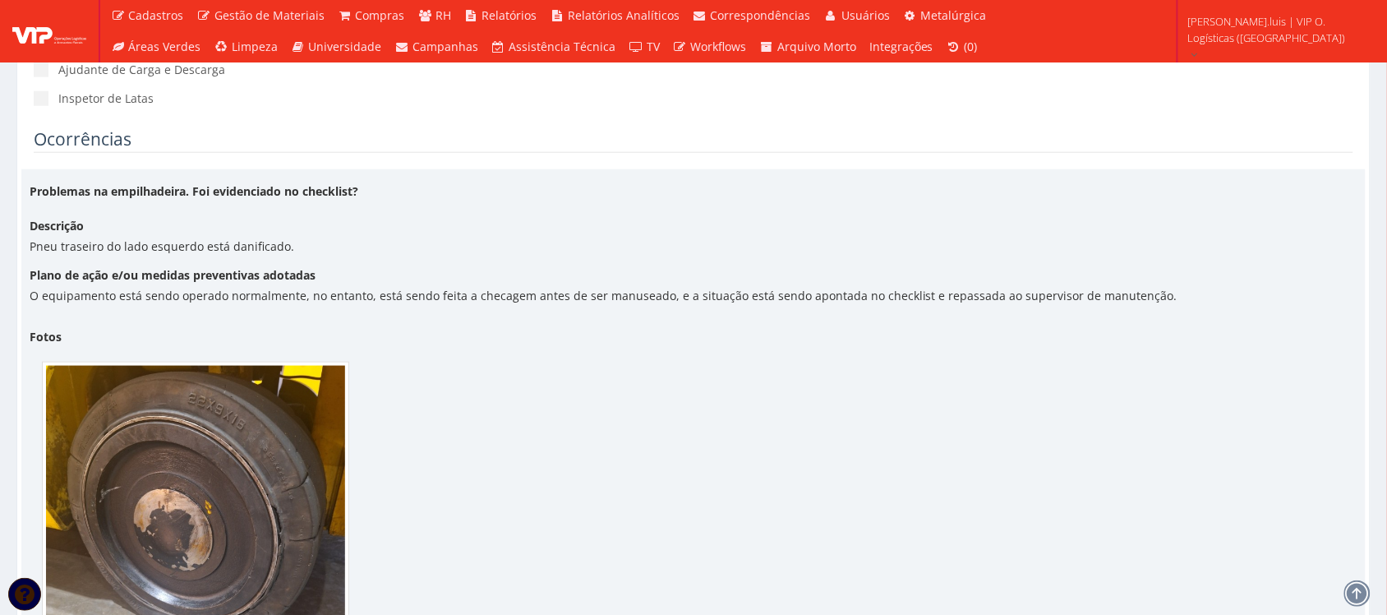
scroll to position [514, 0]
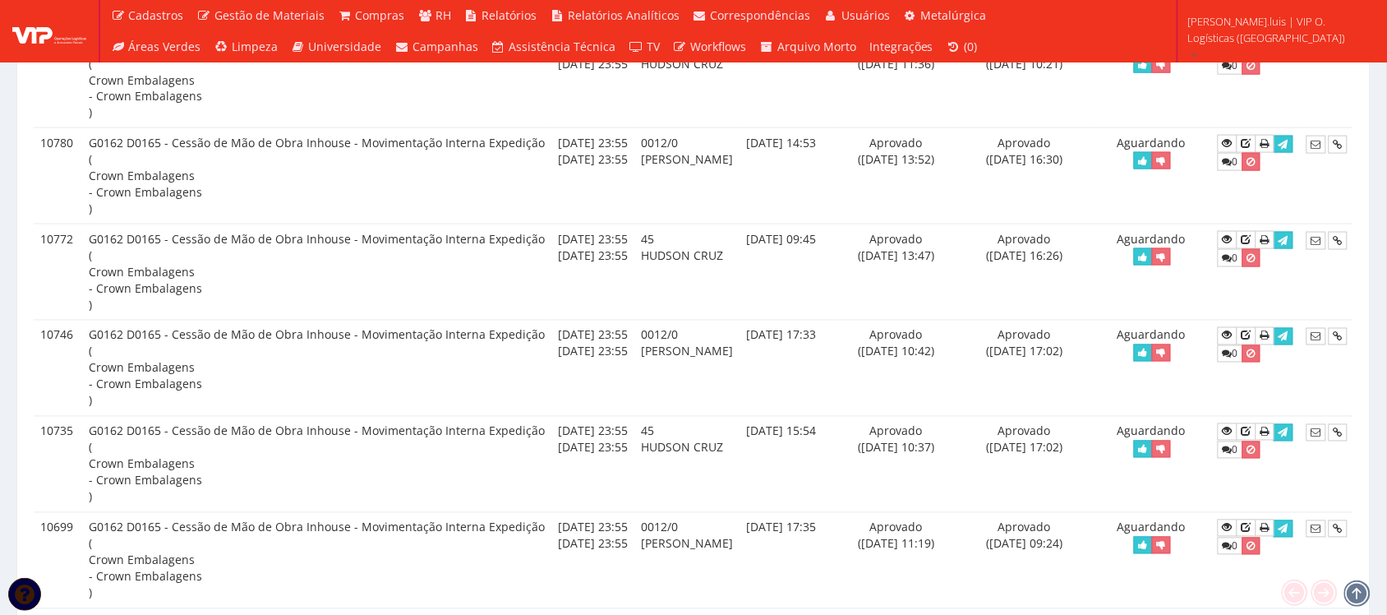
scroll to position [2792, 0]
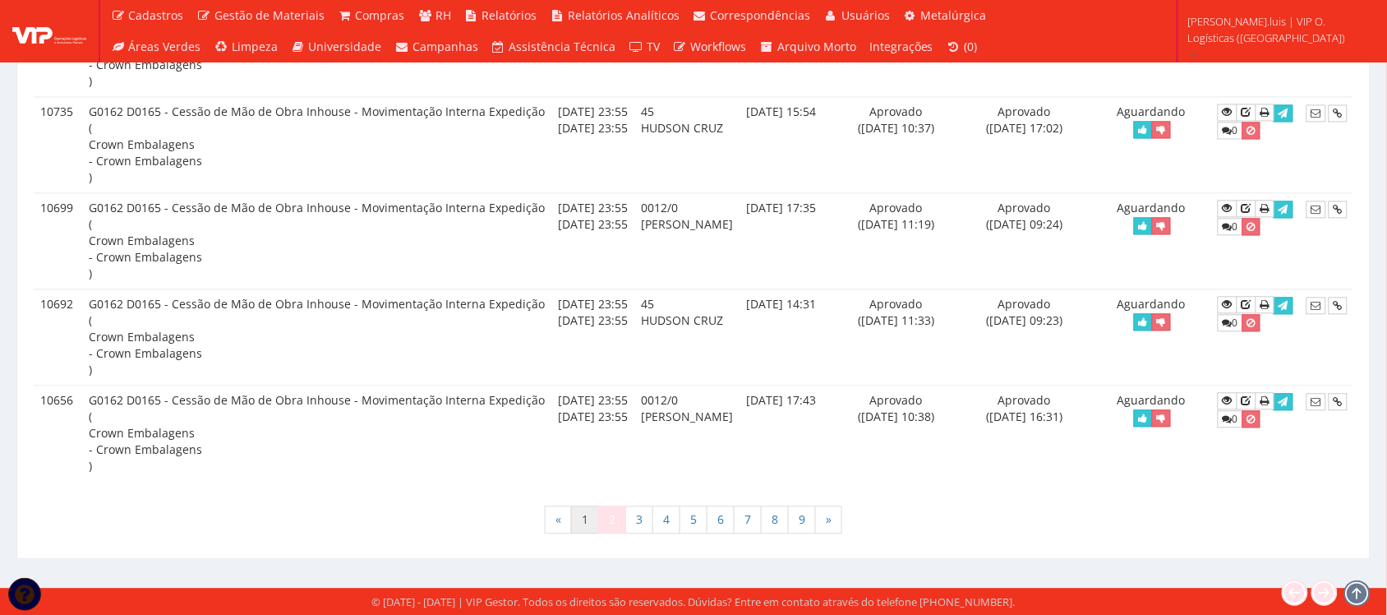
click at [579, 523] on link "1" at bounding box center [585, 519] width 28 height 28
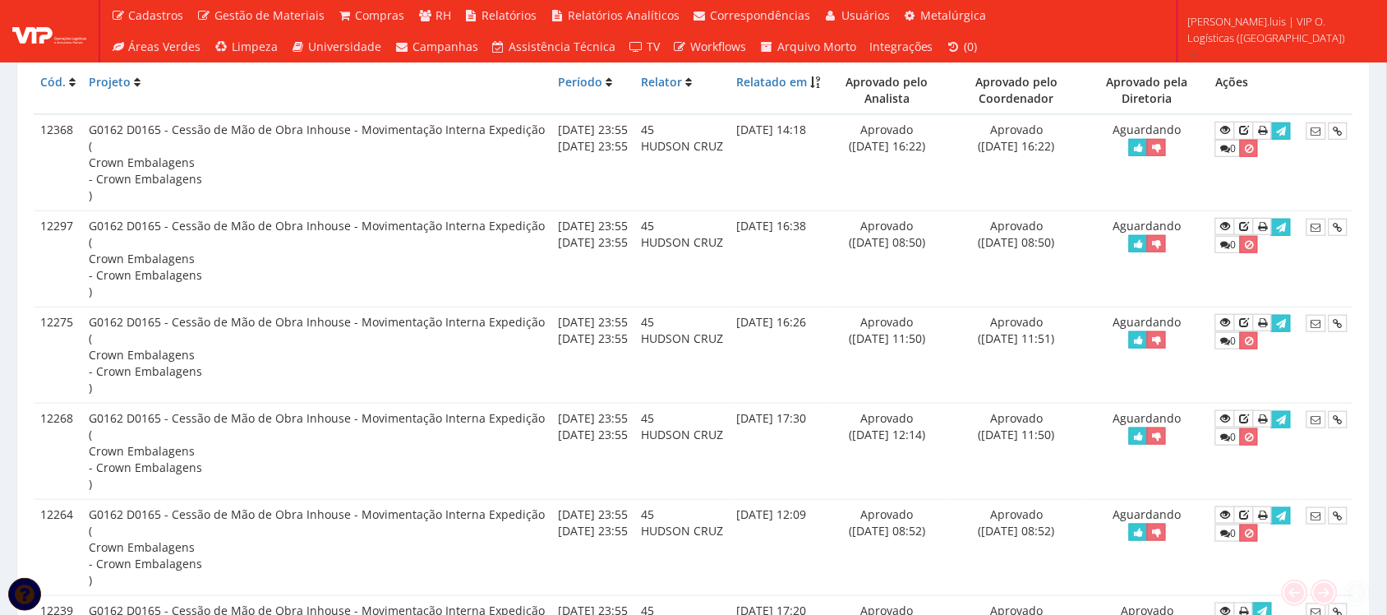
scroll to position [308, 0]
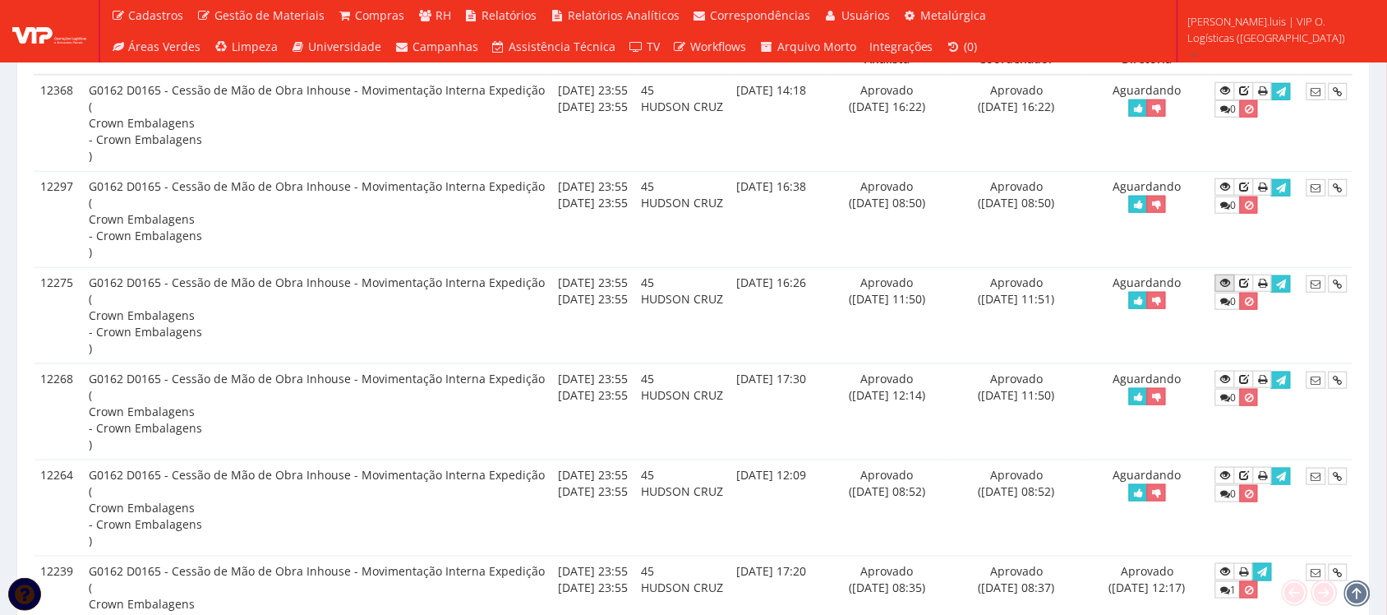
click at [1230, 283] on icon at bounding box center [1225, 283] width 10 height 12
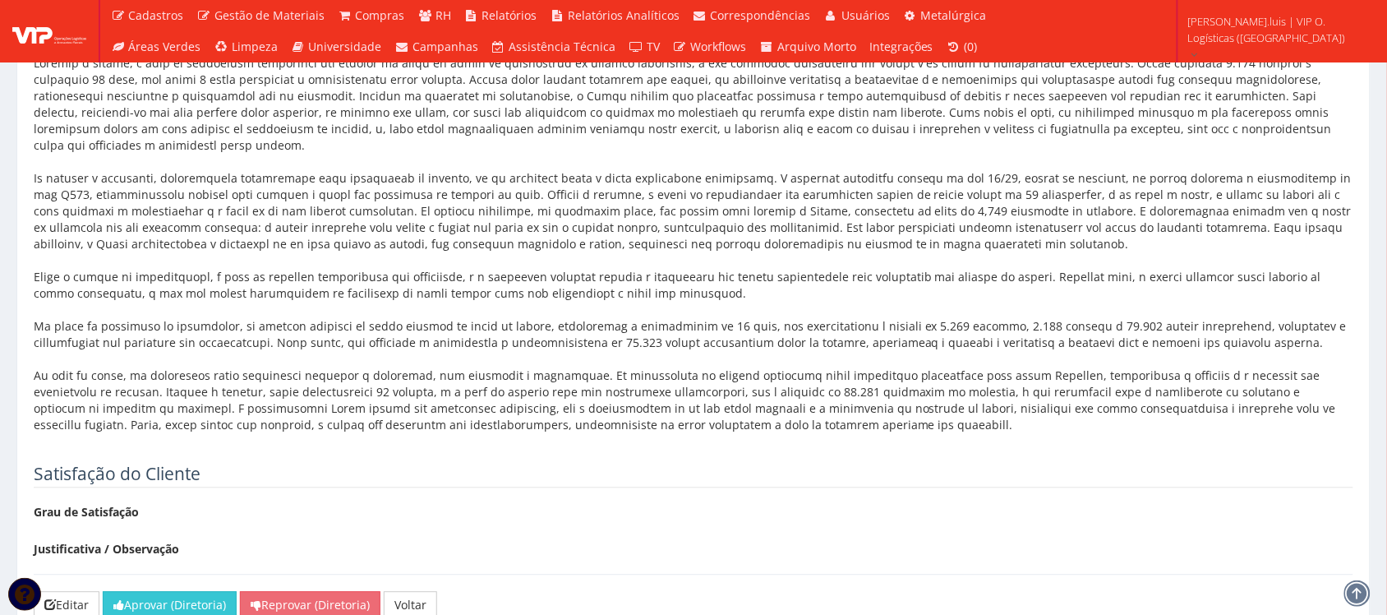
scroll to position [2773, 0]
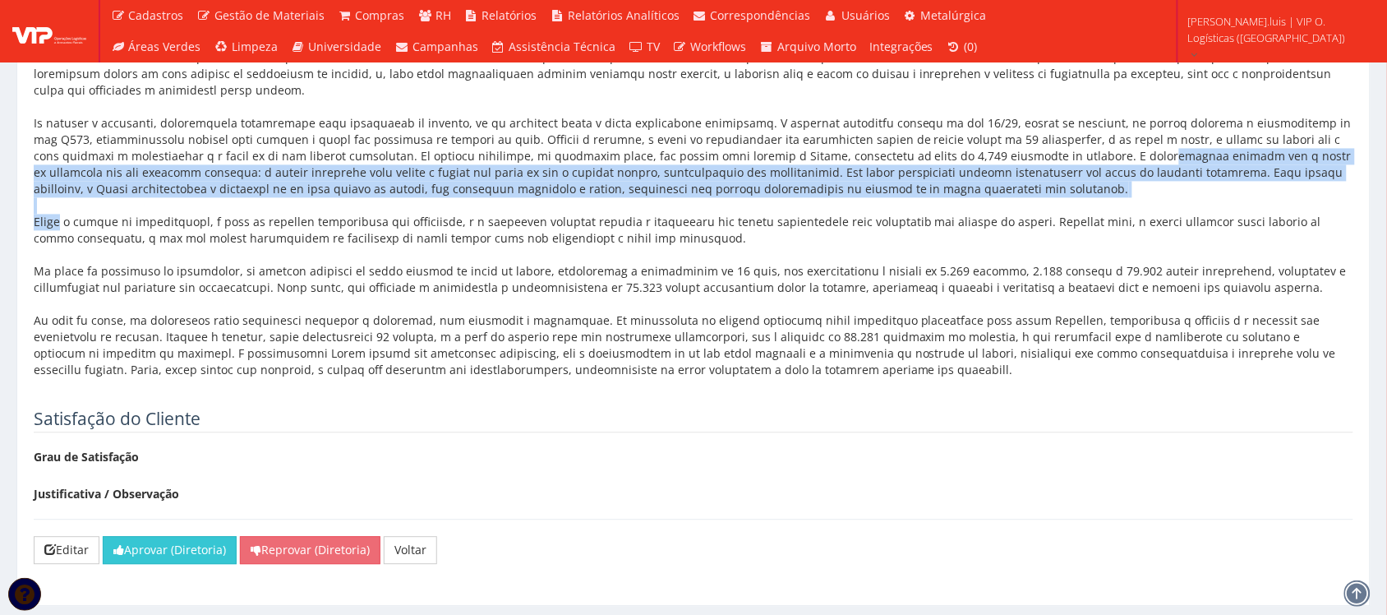
drag, startPoint x: 1041, startPoint y: 178, endPoint x: 1066, endPoint y: 210, distance: 40.3
click at [1066, 210] on div at bounding box center [693, 190] width 1319 height 378
click at [1038, 210] on div at bounding box center [693, 190] width 1319 height 378
drag, startPoint x: 1042, startPoint y: 177, endPoint x: 1052, endPoint y: 203, distance: 28.1
click at [1052, 203] on div at bounding box center [693, 190] width 1319 height 378
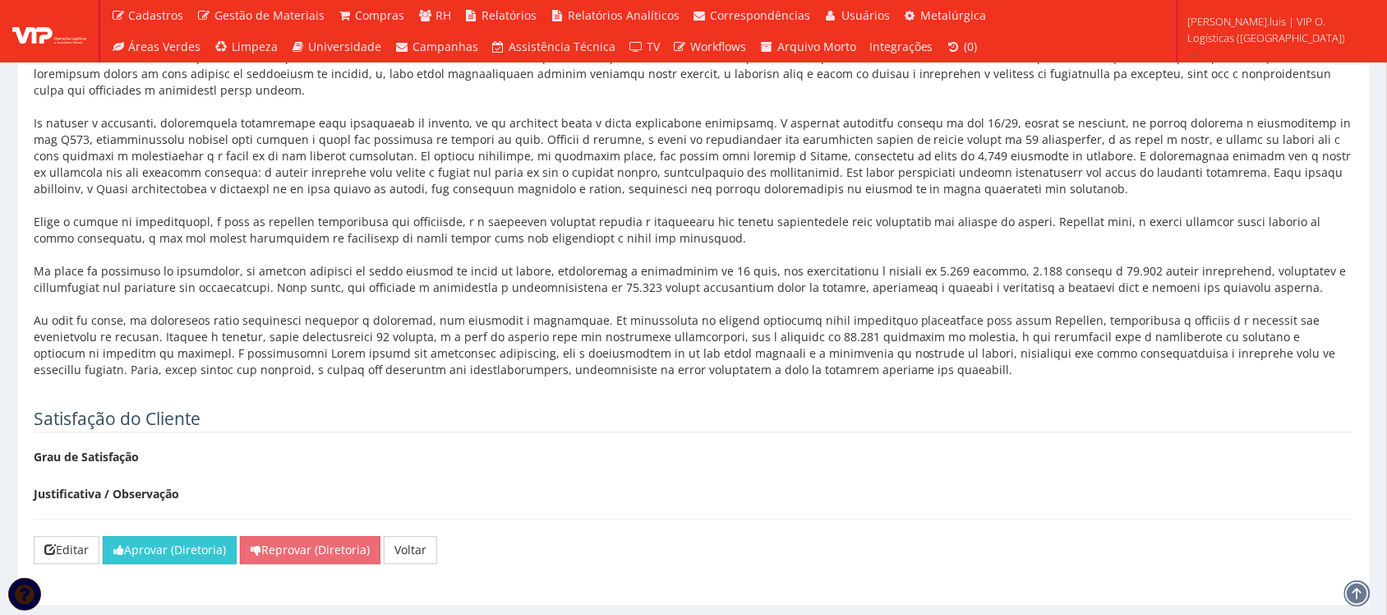
click at [1040, 182] on div at bounding box center [693, 190] width 1319 height 378
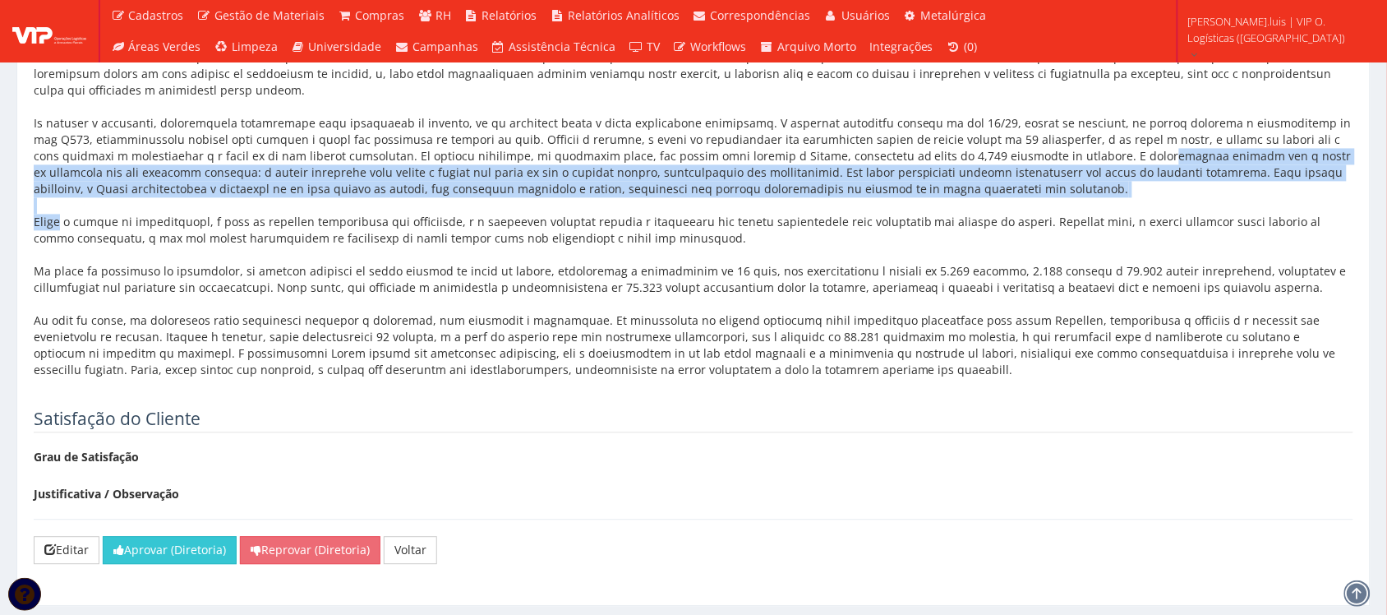
drag, startPoint x: 1041, startPoint y: 178, endPoint x: 1049, endPoint y: 205, distance: 28.3
click at [1049, 205] on div at bounding box center [693, 190] width 1319 height 378
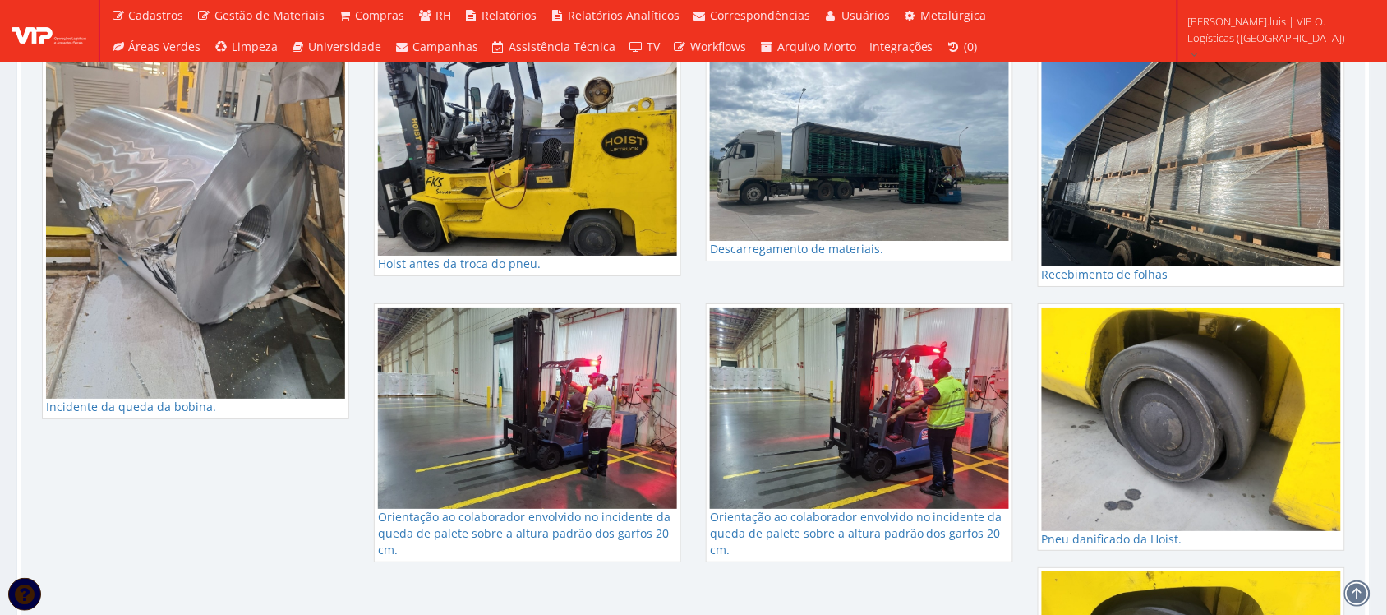
scroll to position [1607, 0]
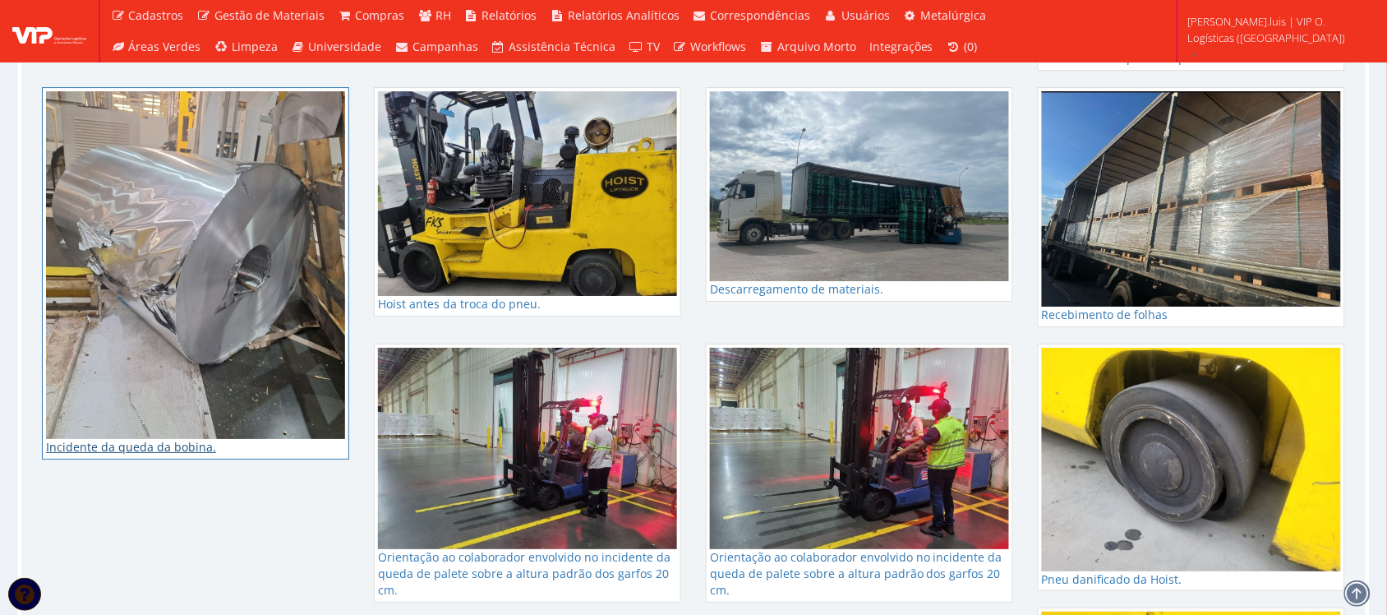
click at [265, 330] on img at bounding box center [195, 265] width 299 height 348
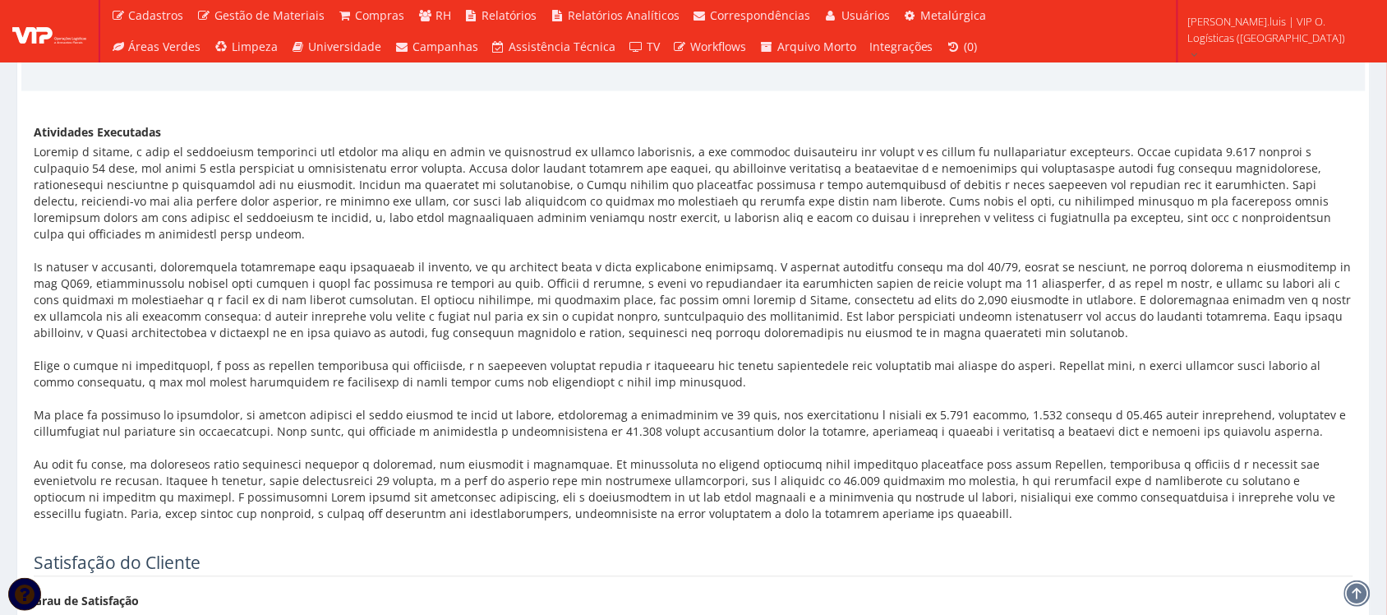
scroll to position [2773, 0]
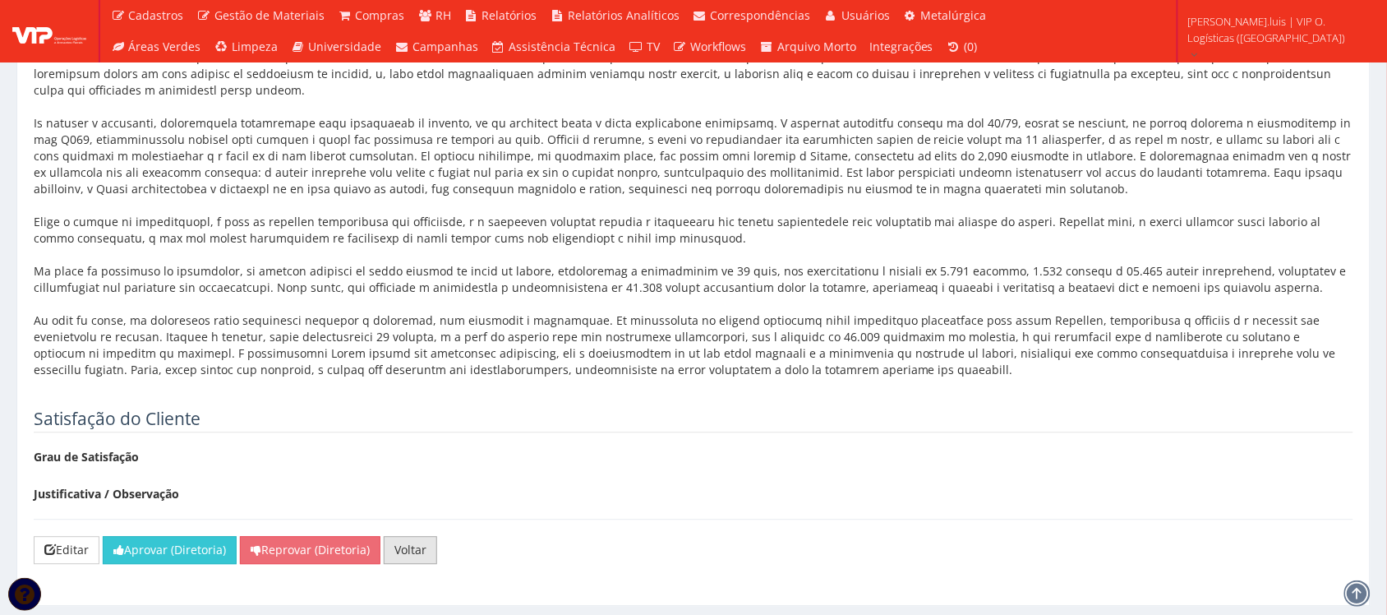
click at [403, 564] on link "Voltar" at bounding box center [410, 551] width 53 height 28
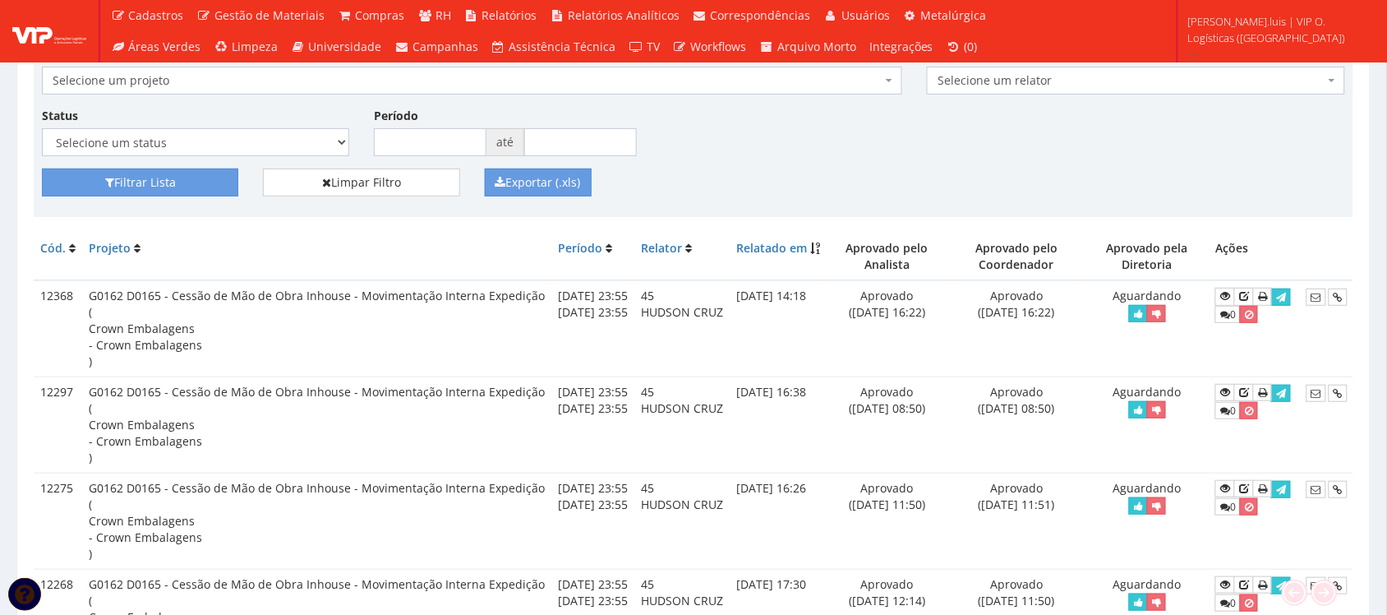
scroll to position [205, 0]
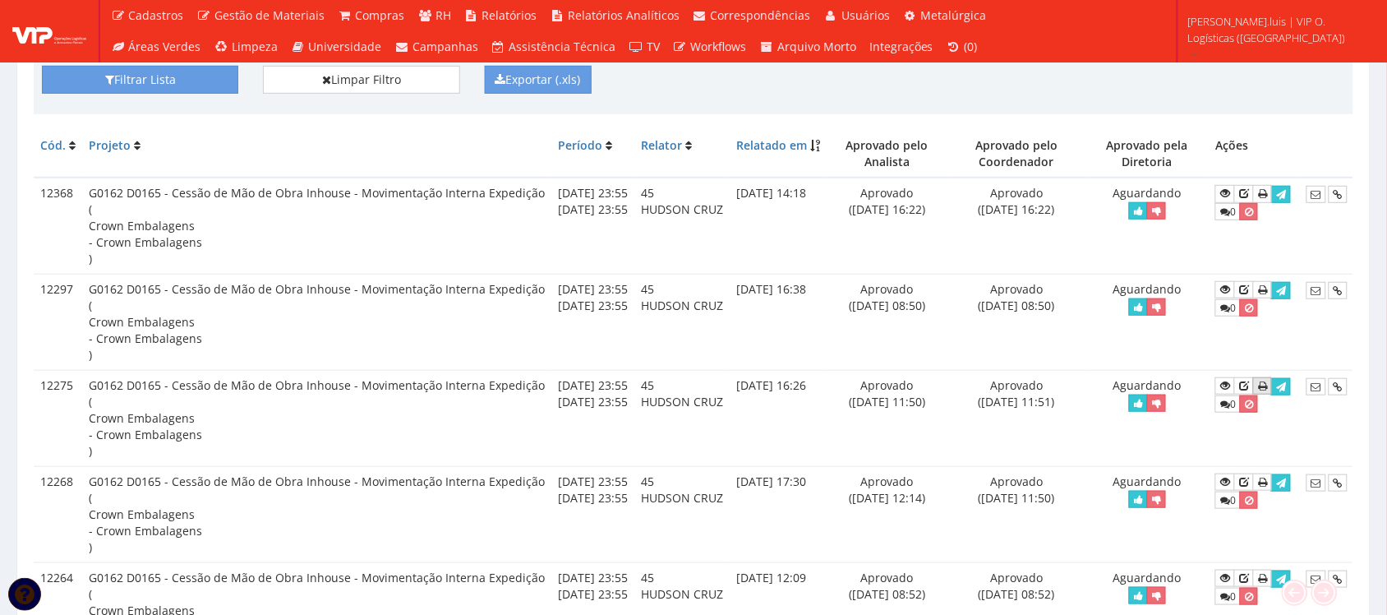
click at [1267, 387] on icon at bounding box center [1262, 386] width 9 height 12
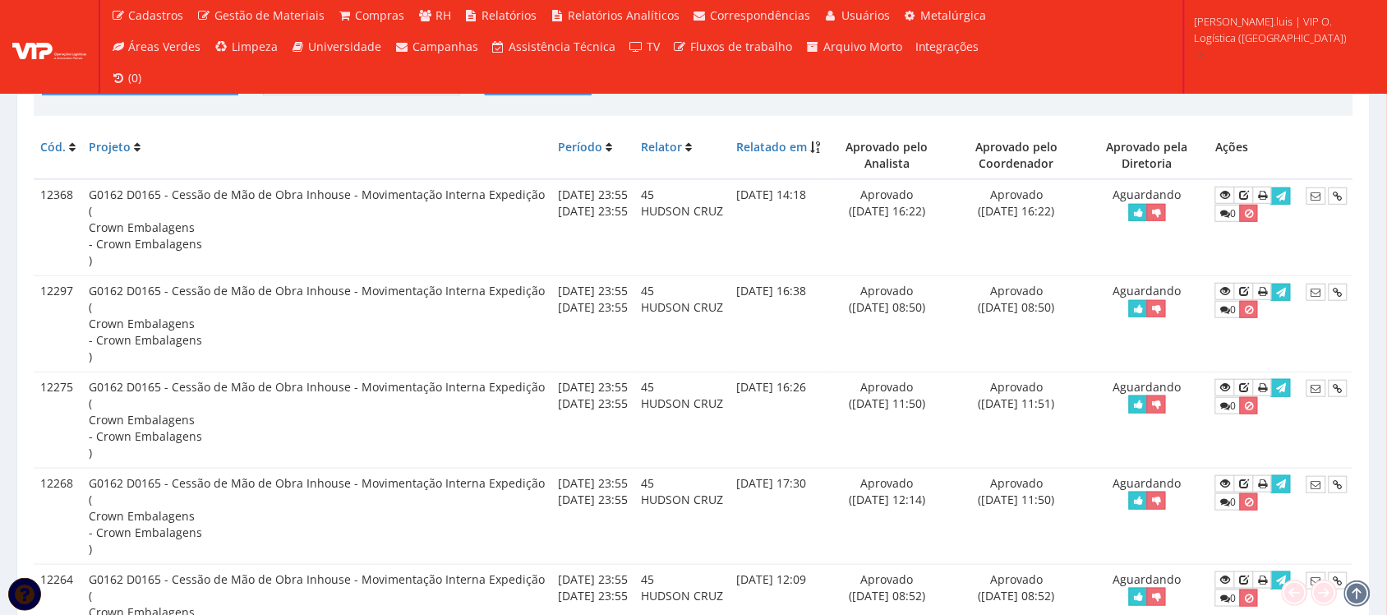
scroll to position [207, 0]
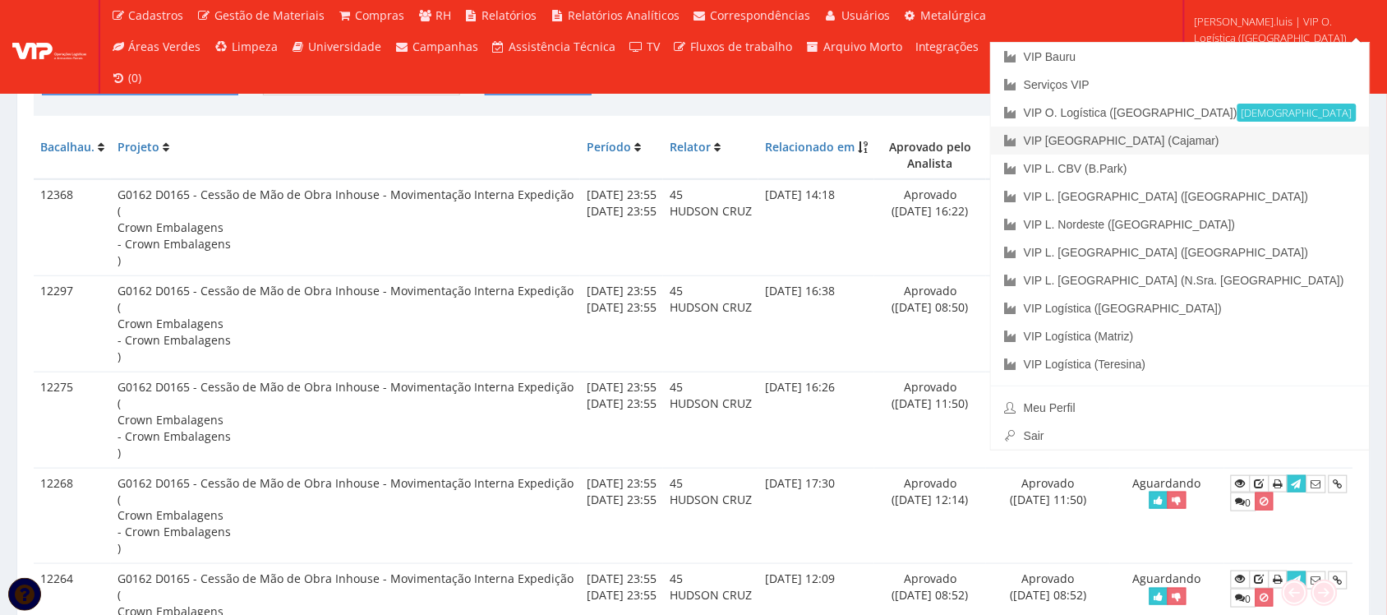
click at [1219, 140] on font "VIP [GEOGRAPHIC_DATA] (Cajamar)" at bounding box center [1122, 140] width 196 height 13
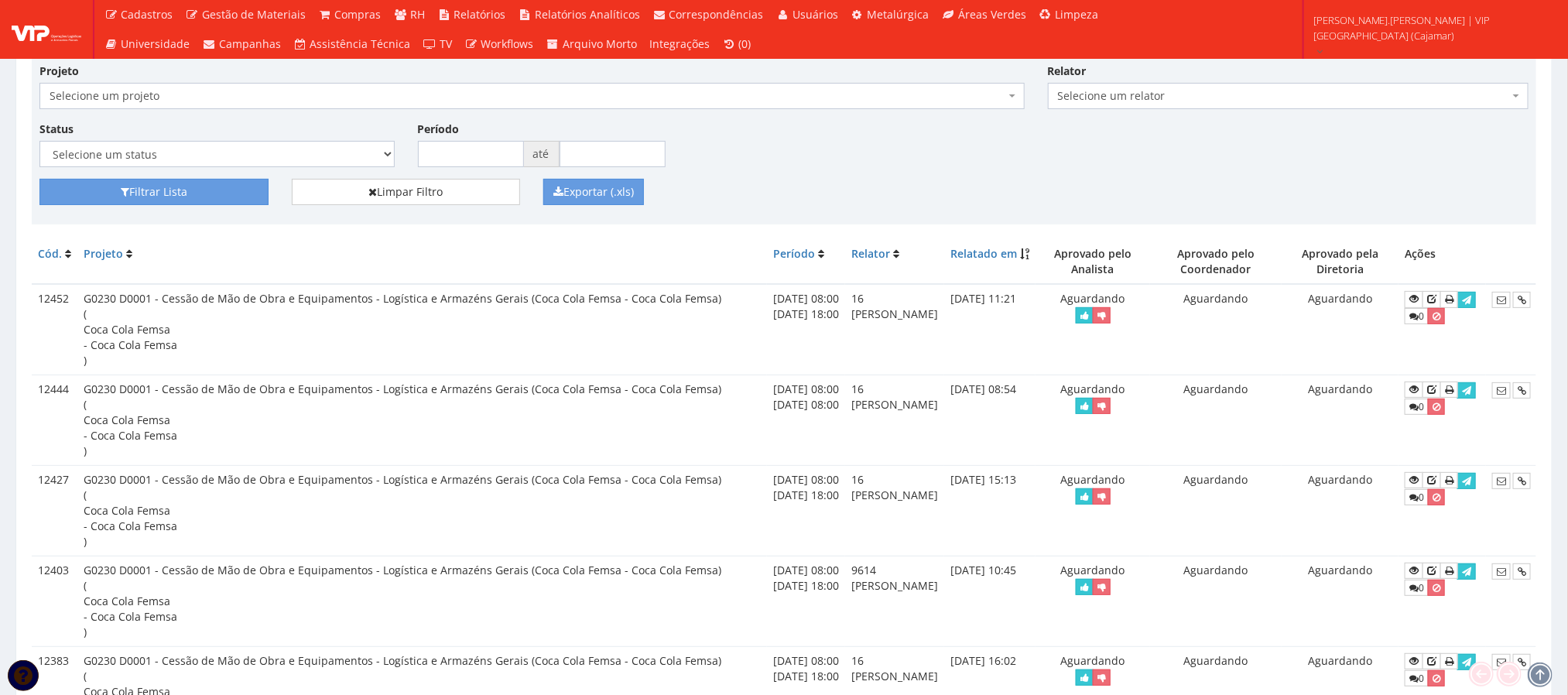
scroll to position [116, 0]
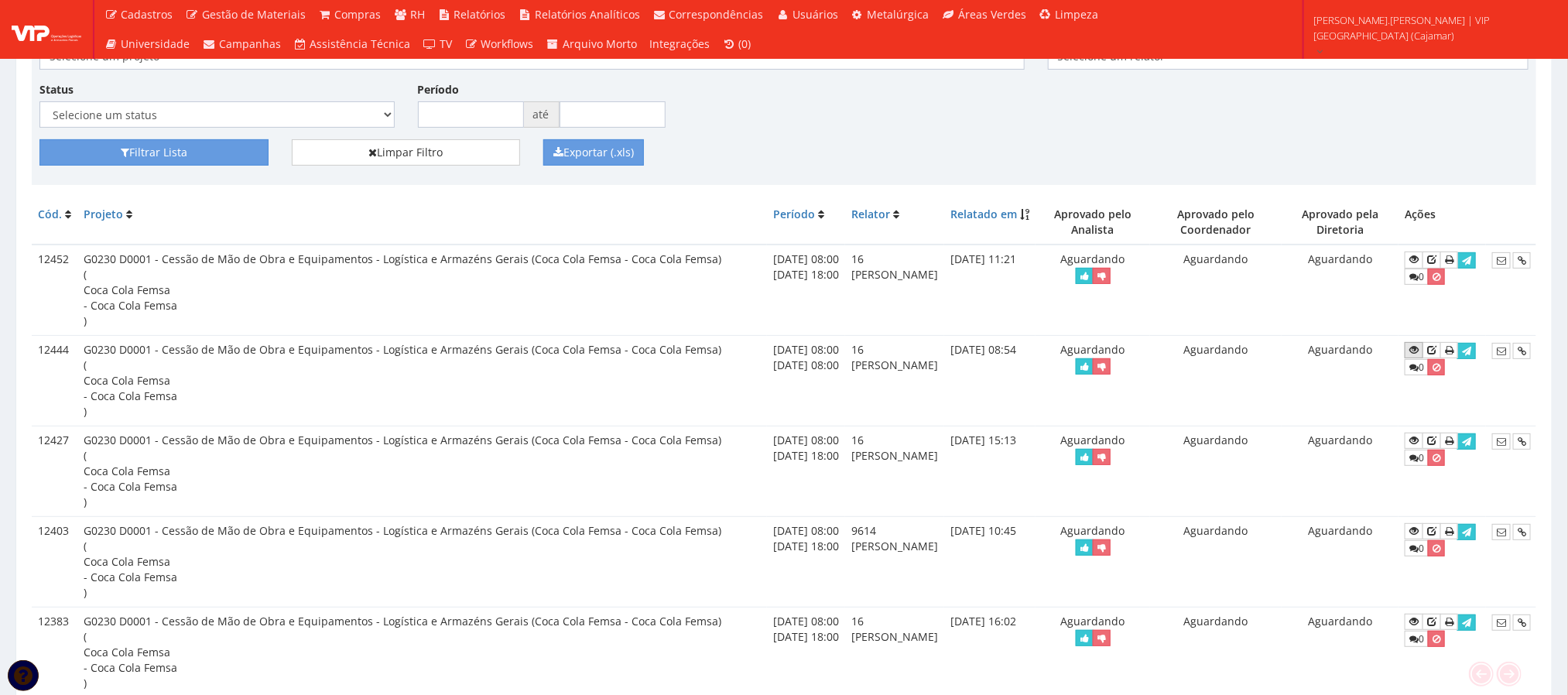
click at [1418, 350] on icon at bounding box center [1414, 350] width 9 height 11
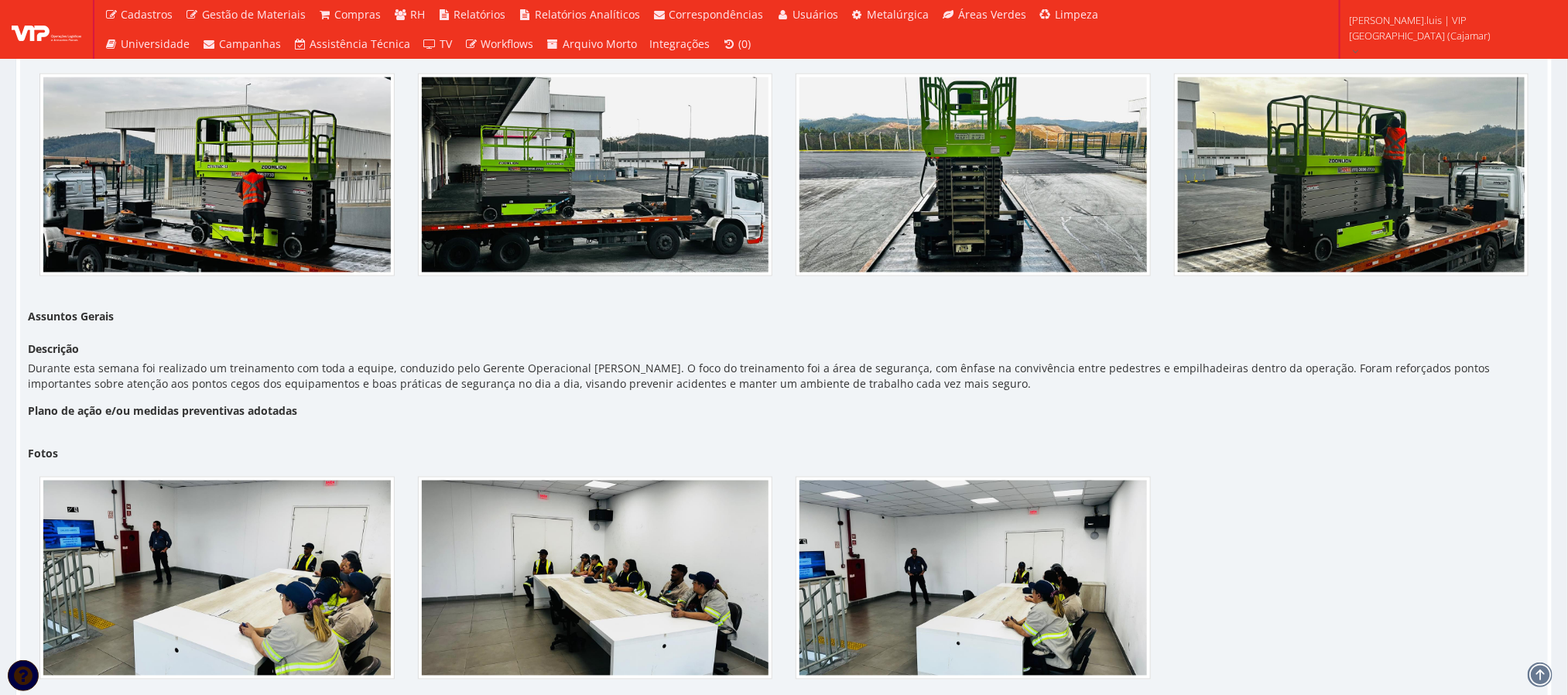
scroll to position [1074, 0]
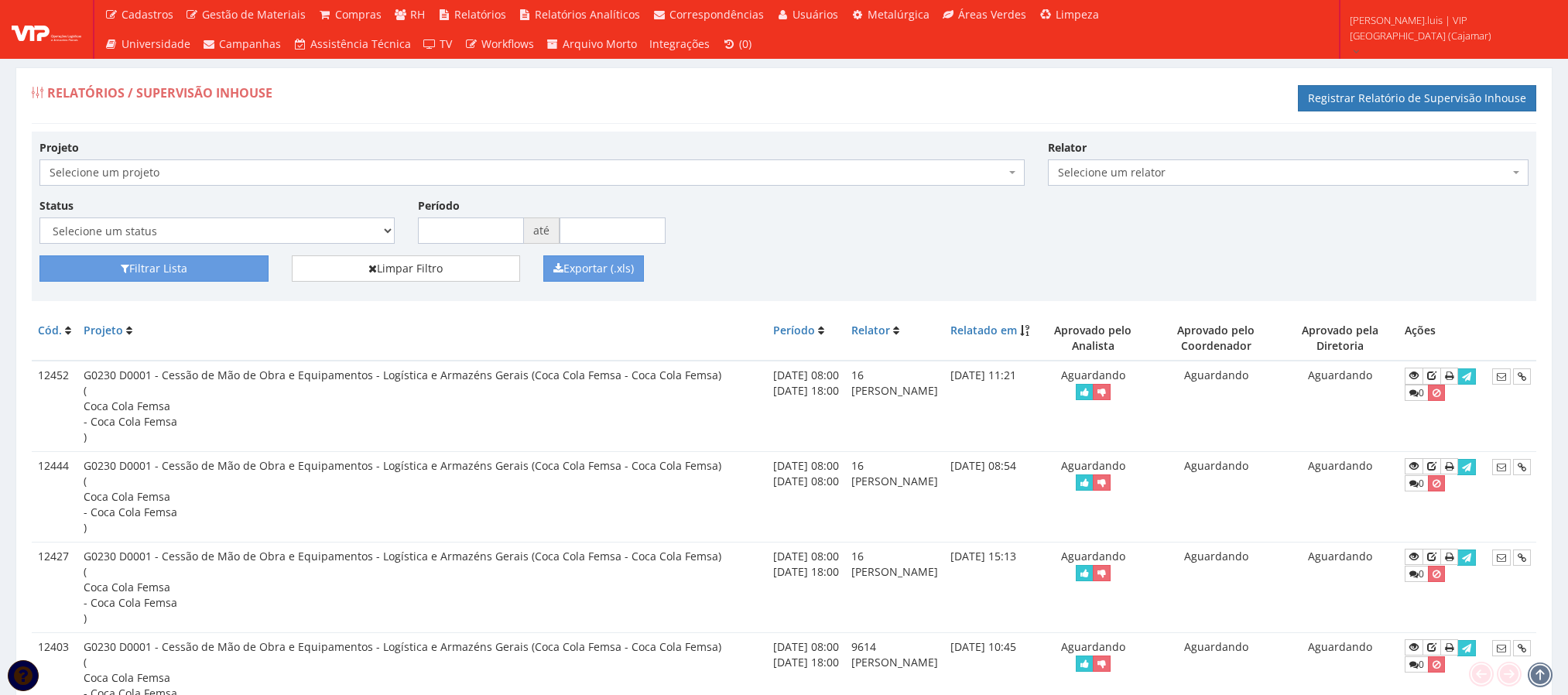
scroll to position [116, 0]
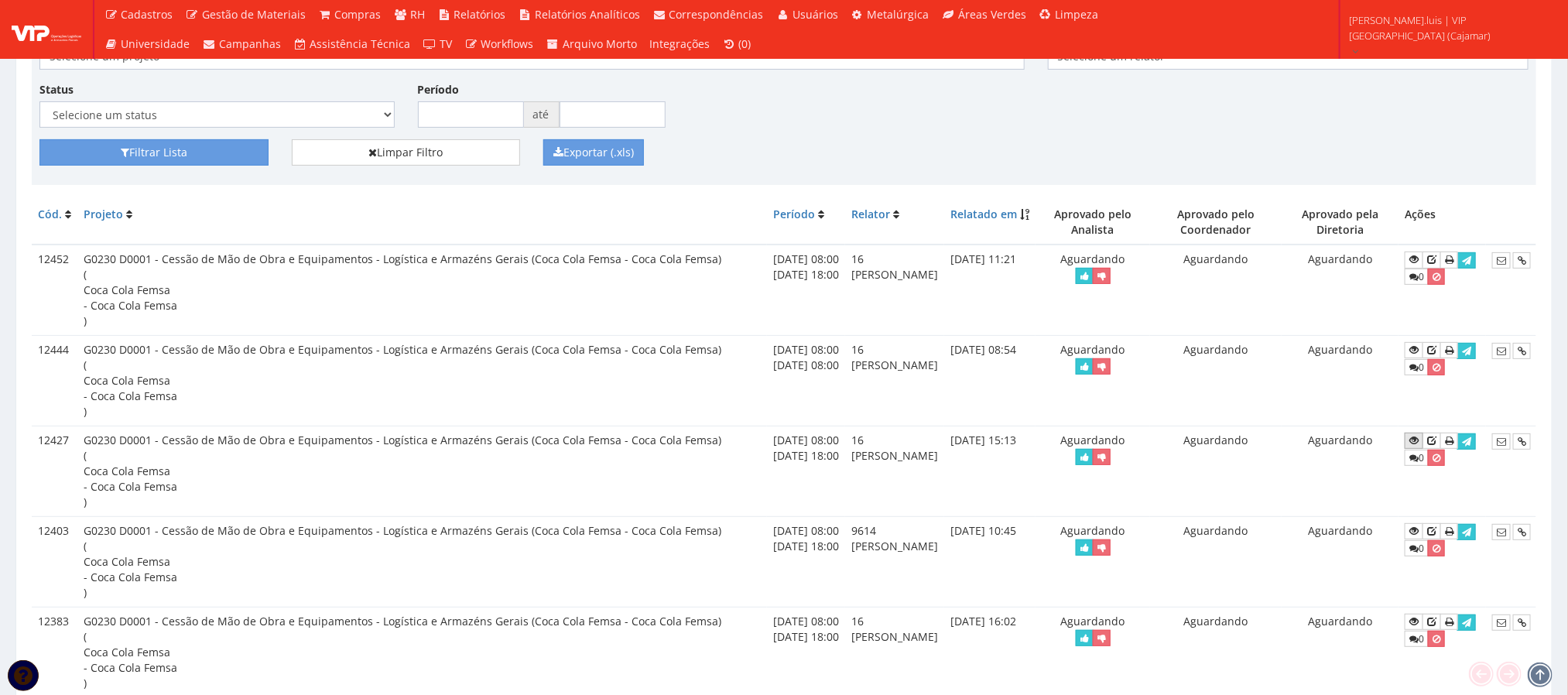
click at [1418, 445] on icon at bounding box center [1414, 441] width 9 height 11
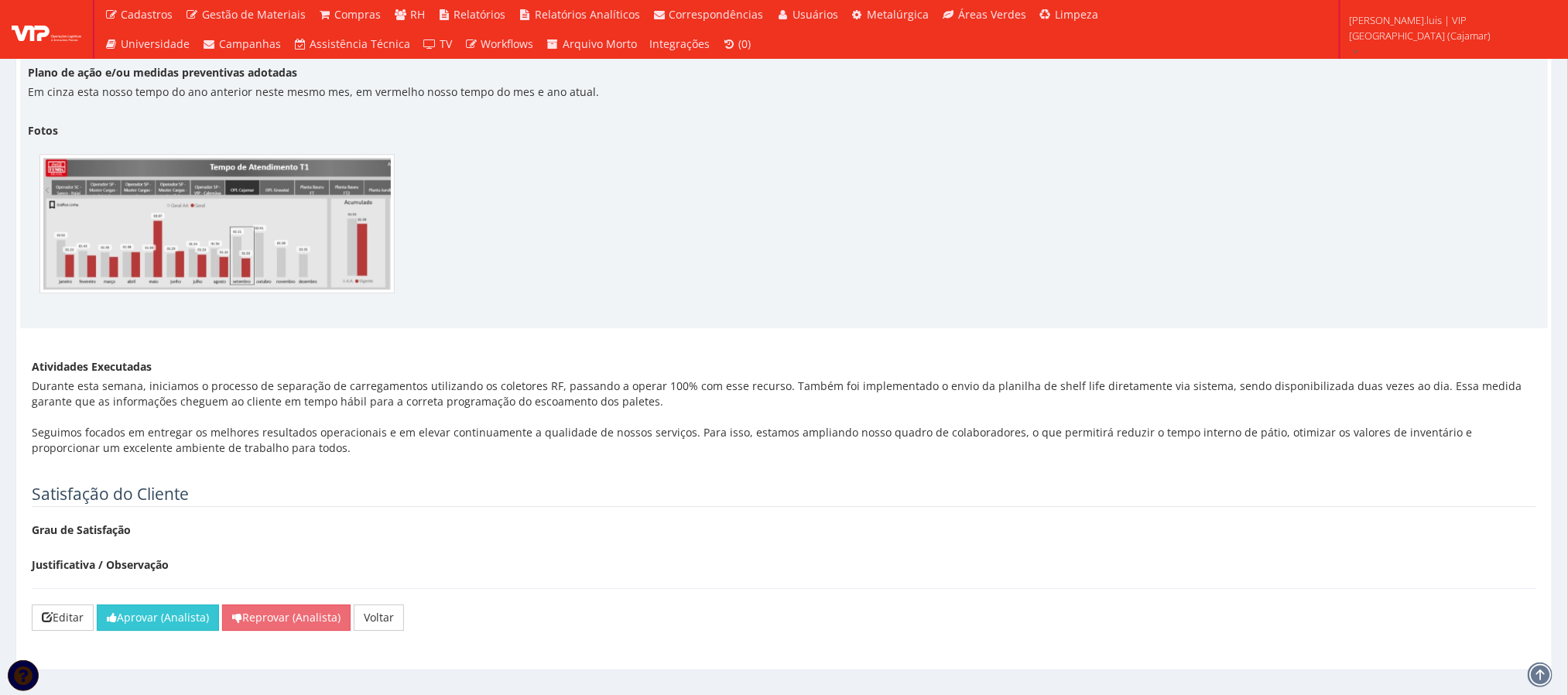
scroll to position [2296, 0]
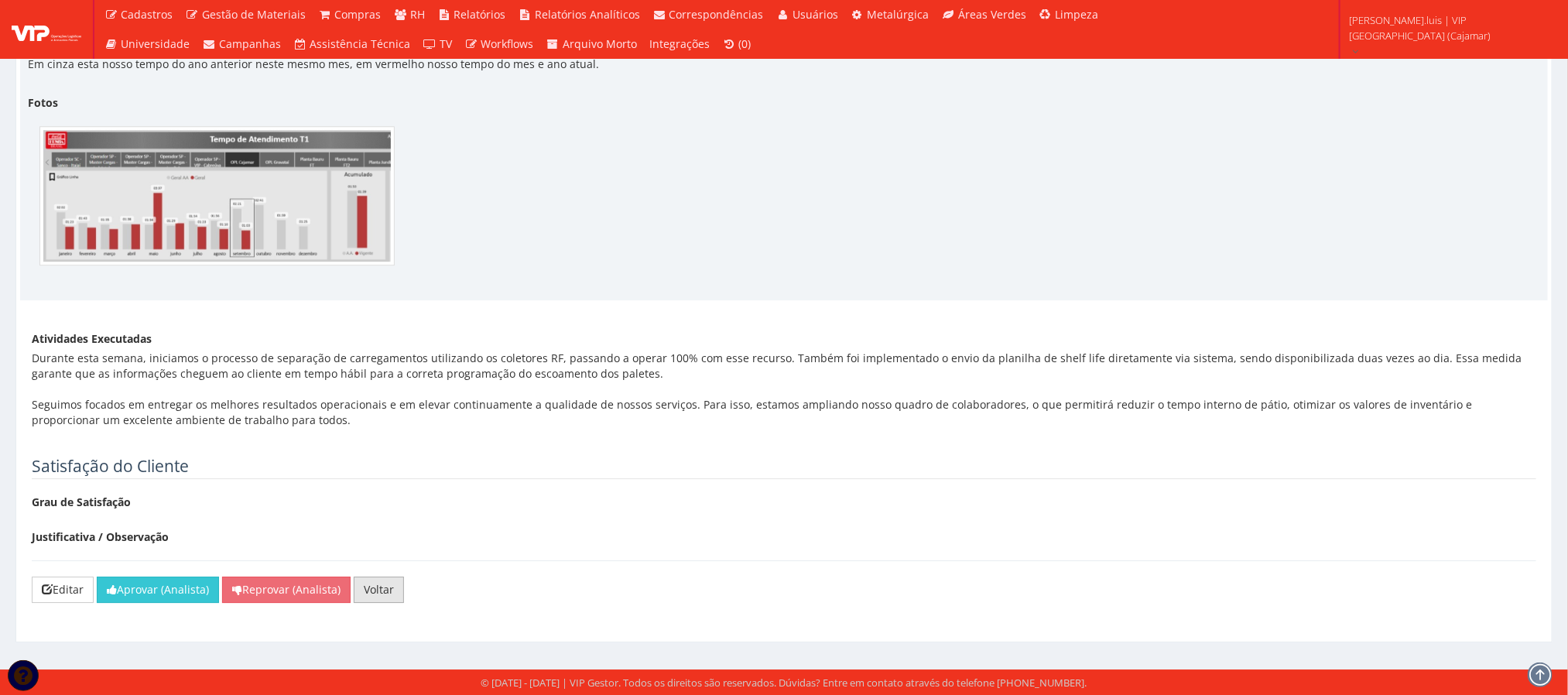
click at [395, 592] on link "Voltar" at bounding box center [378, 590] width 50 height 26
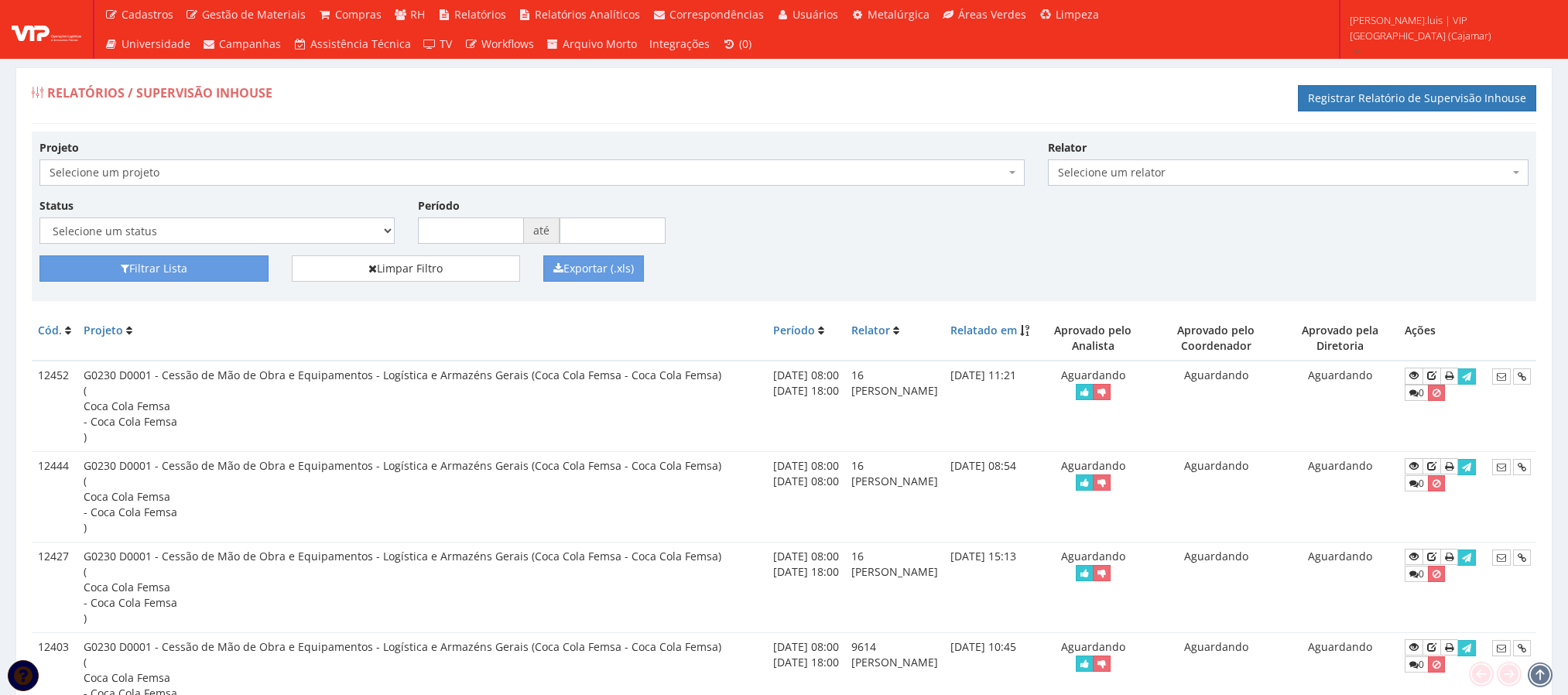
scroll to position [116, 0]
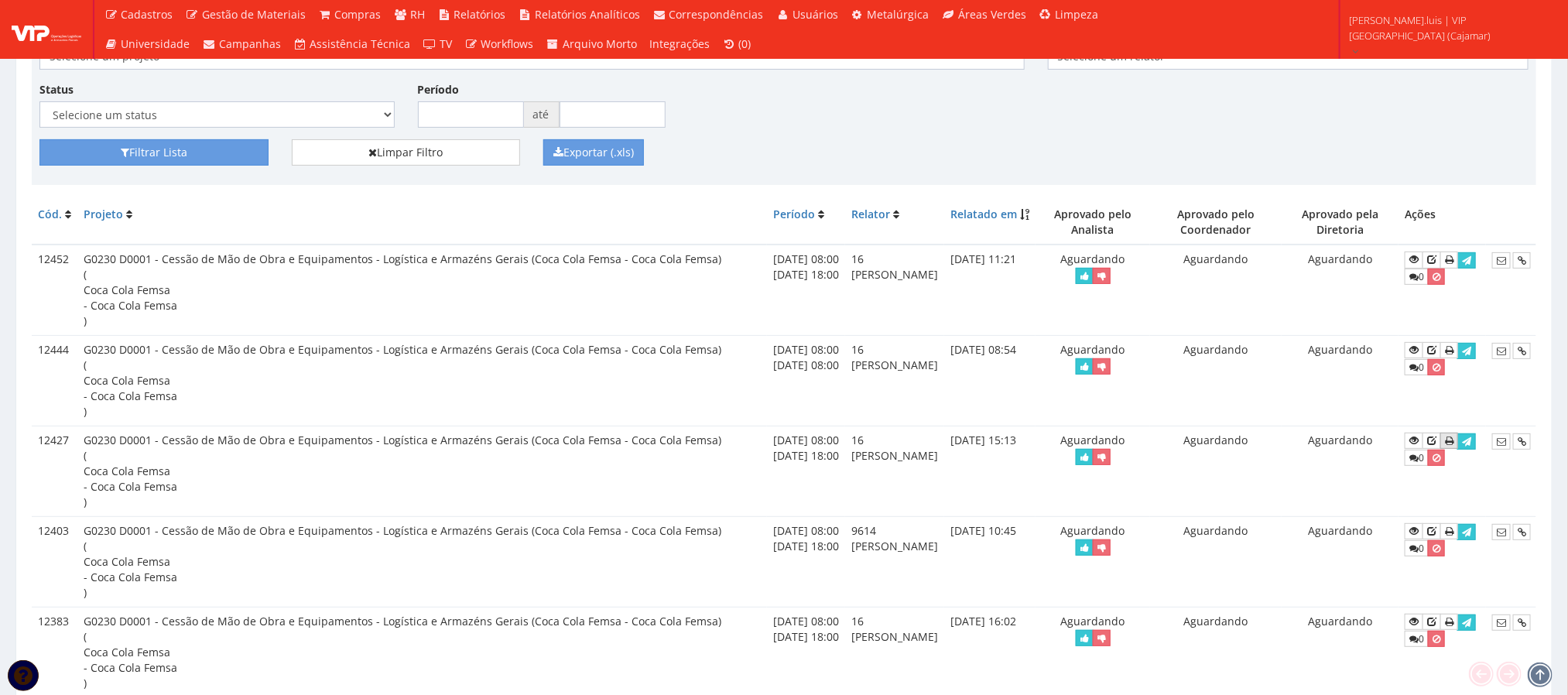
click at [1453, 444] on icon at bounding box center [1448, 442] width 8 height 11
click at [1453, 351] on icon at bounding box center [1448, 350] width 8 height 11
click at [1453, 265] on icon at bounding box center [1448, 260] width 8 height 11
click at [1418, 263] on icon at bounding box center [1414, 259] width 9 height 11
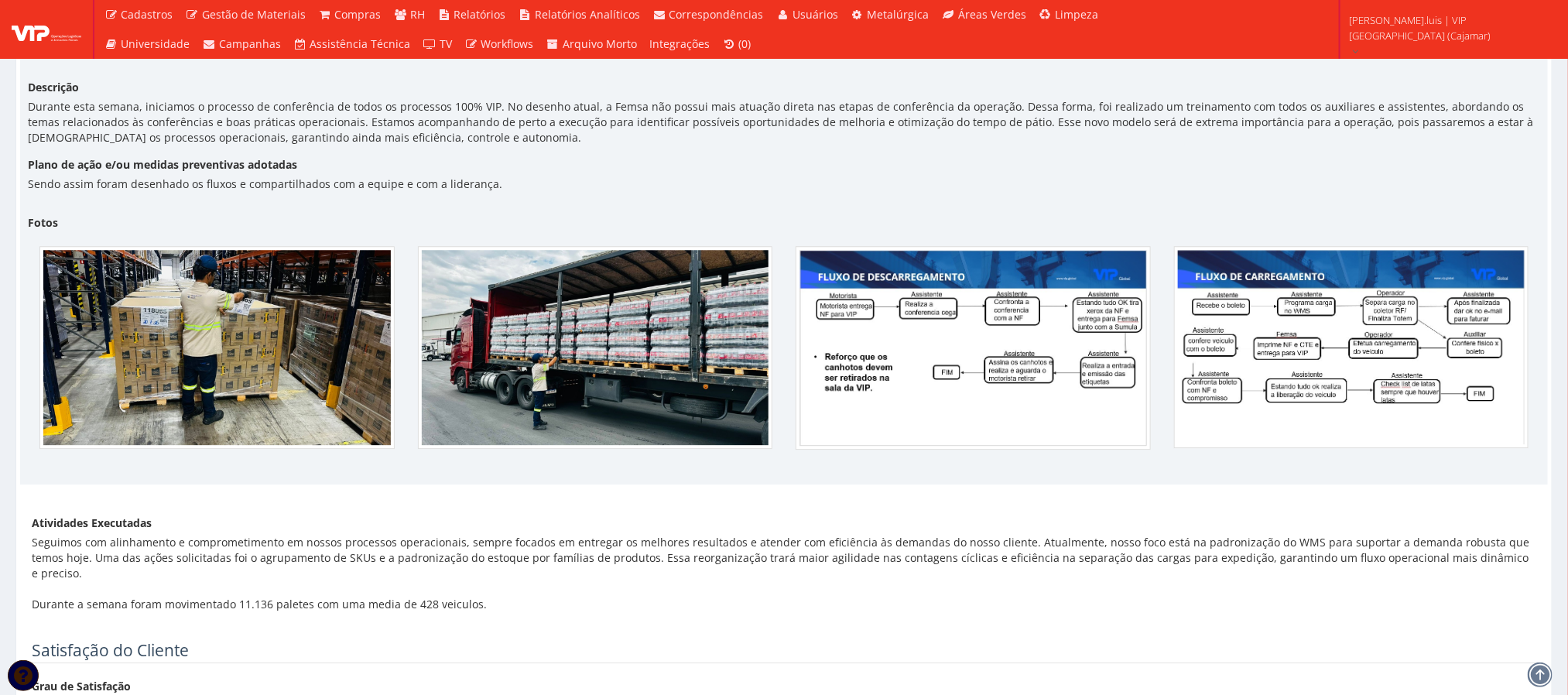
scroll to position [1865, 0]
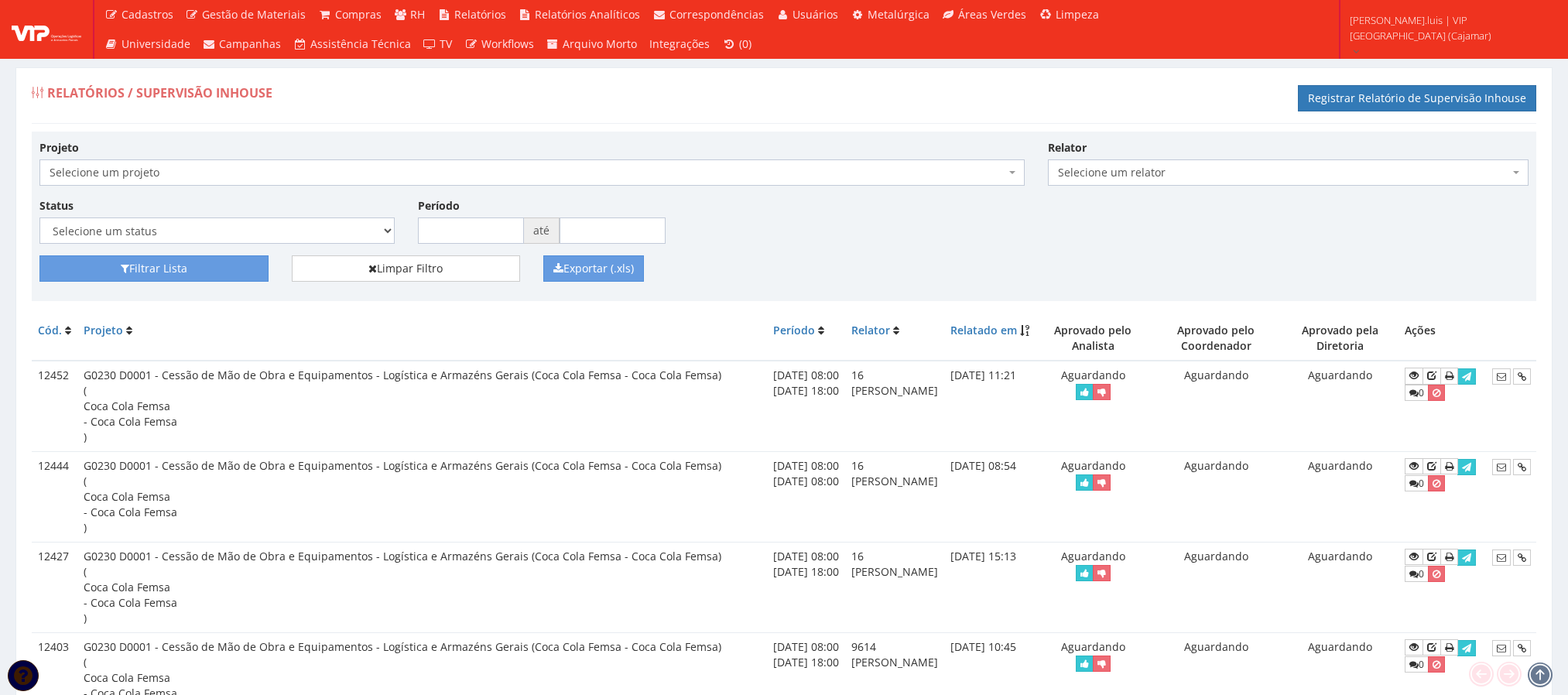
scroll to position [116, 0]
